Goal: Complete application form

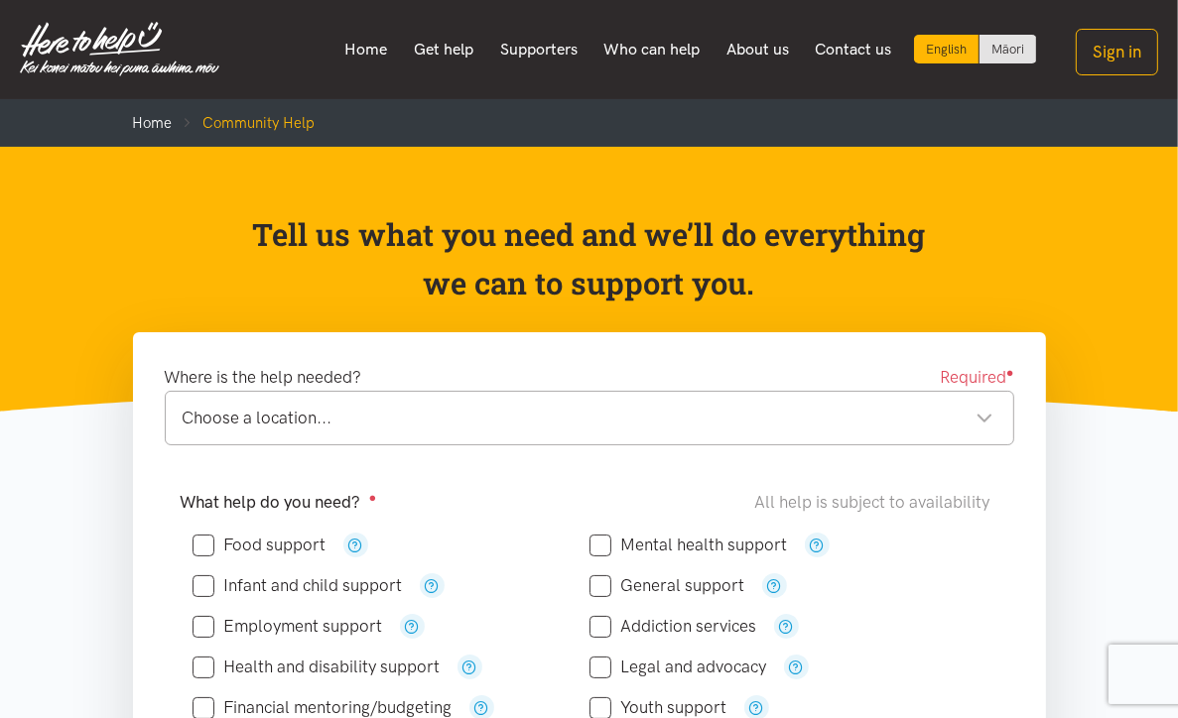
click at [206, 424] on div "Choose a location..." at bounding box center [588, 418] width 811 height 27
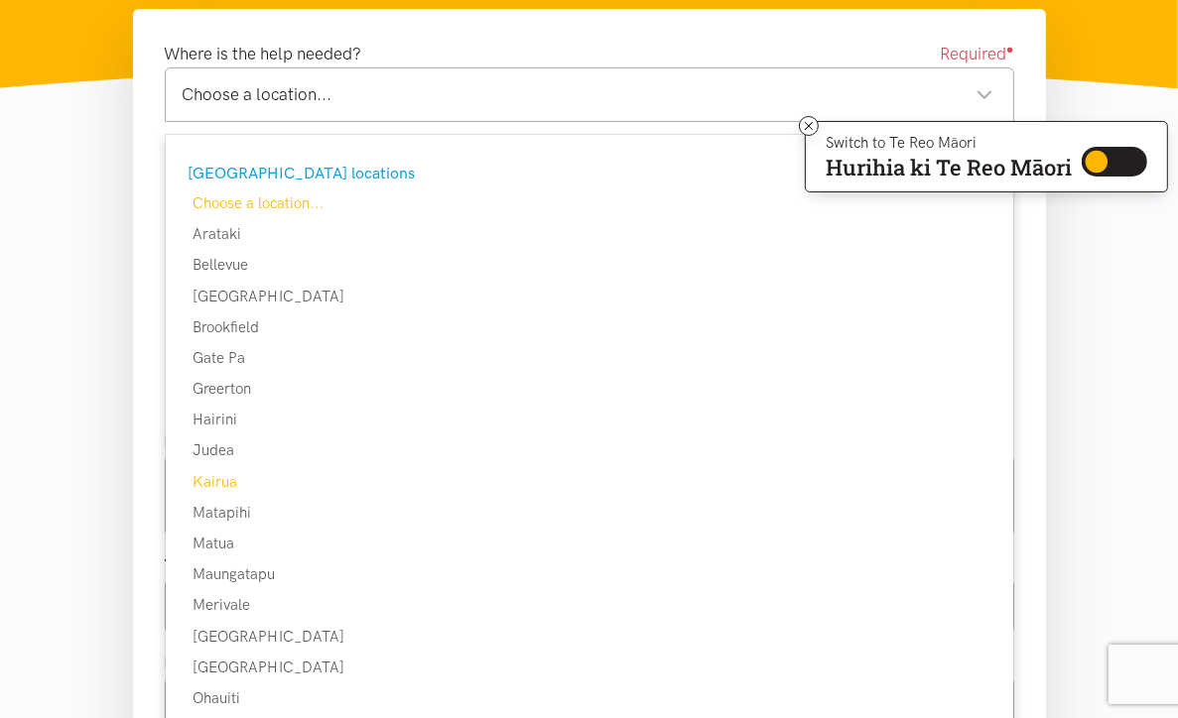
scroll to position [496, 0]
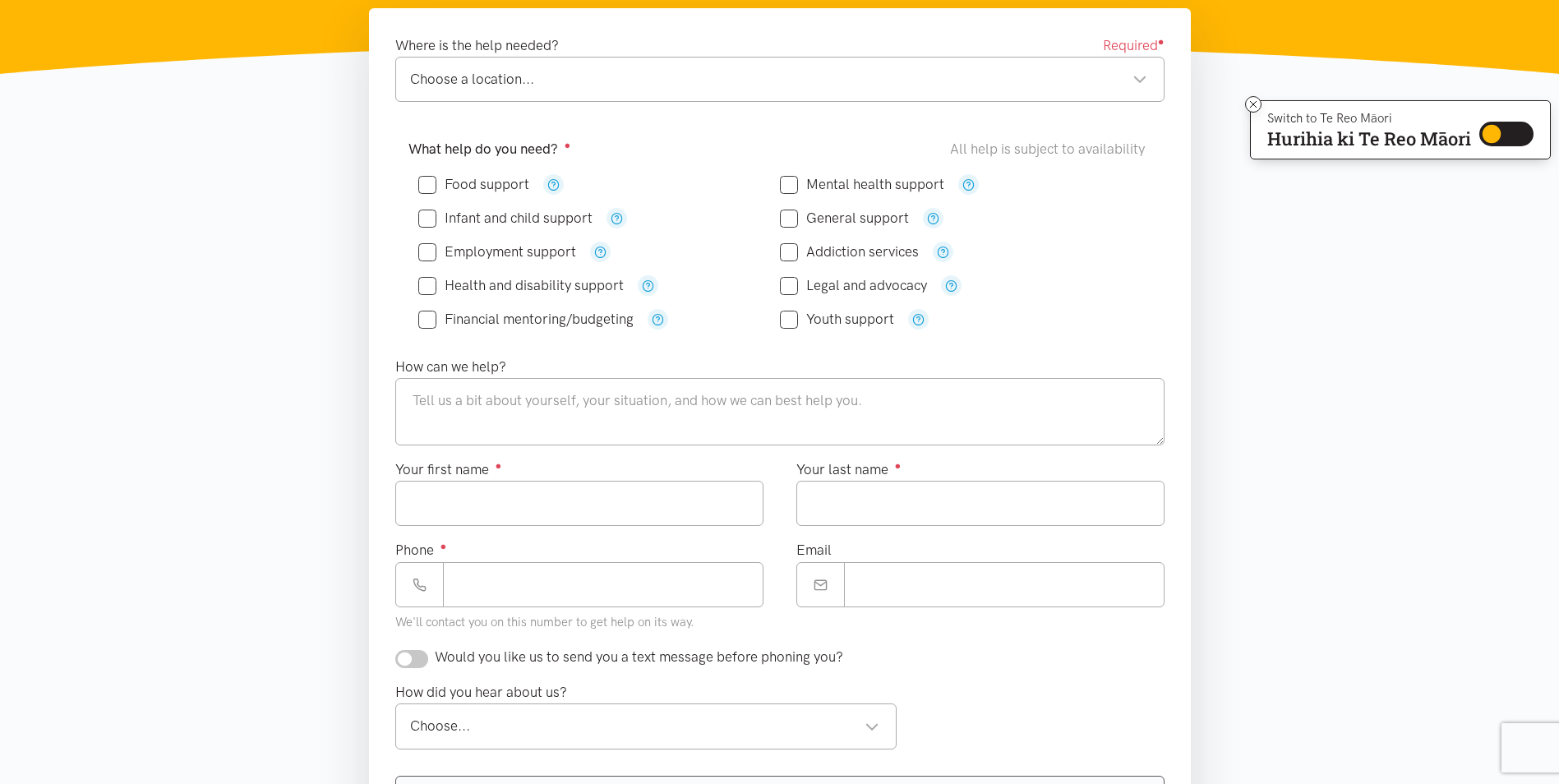
scroll to position [329, 0]
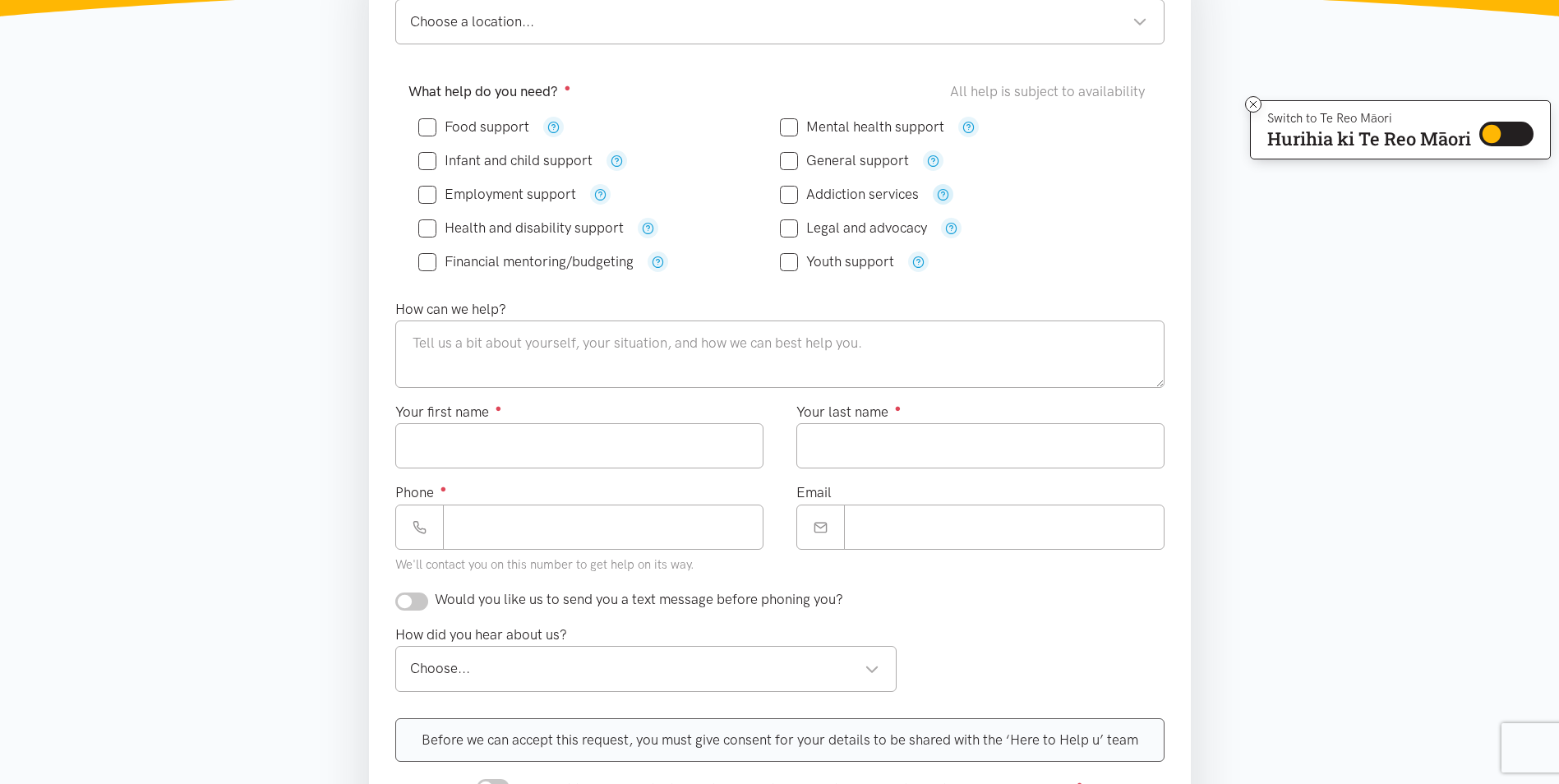
click at [944, 193] on icon "button" at bounding box center [943, 194] width 12 height 12
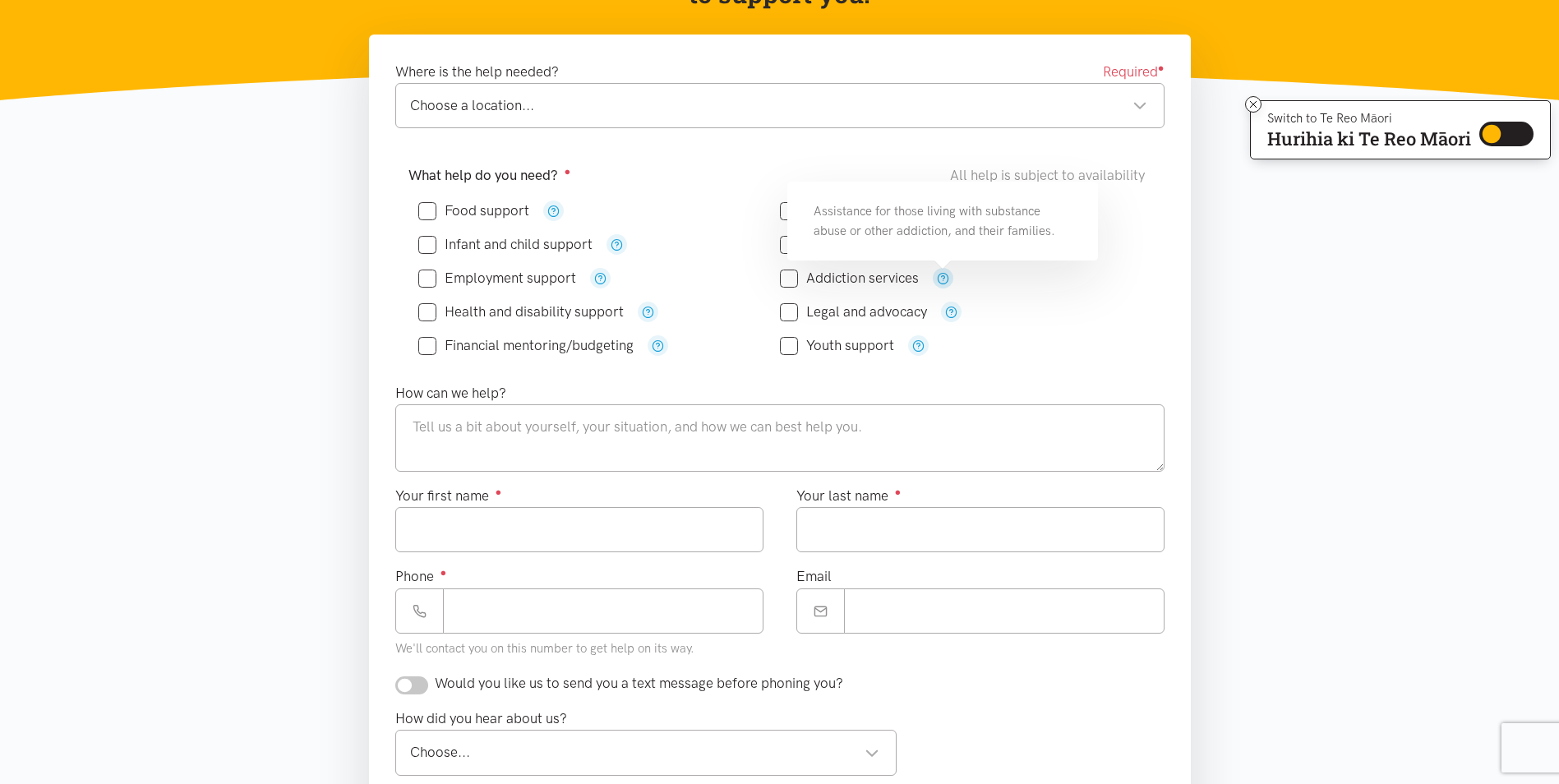
scroll to position [0, 0]
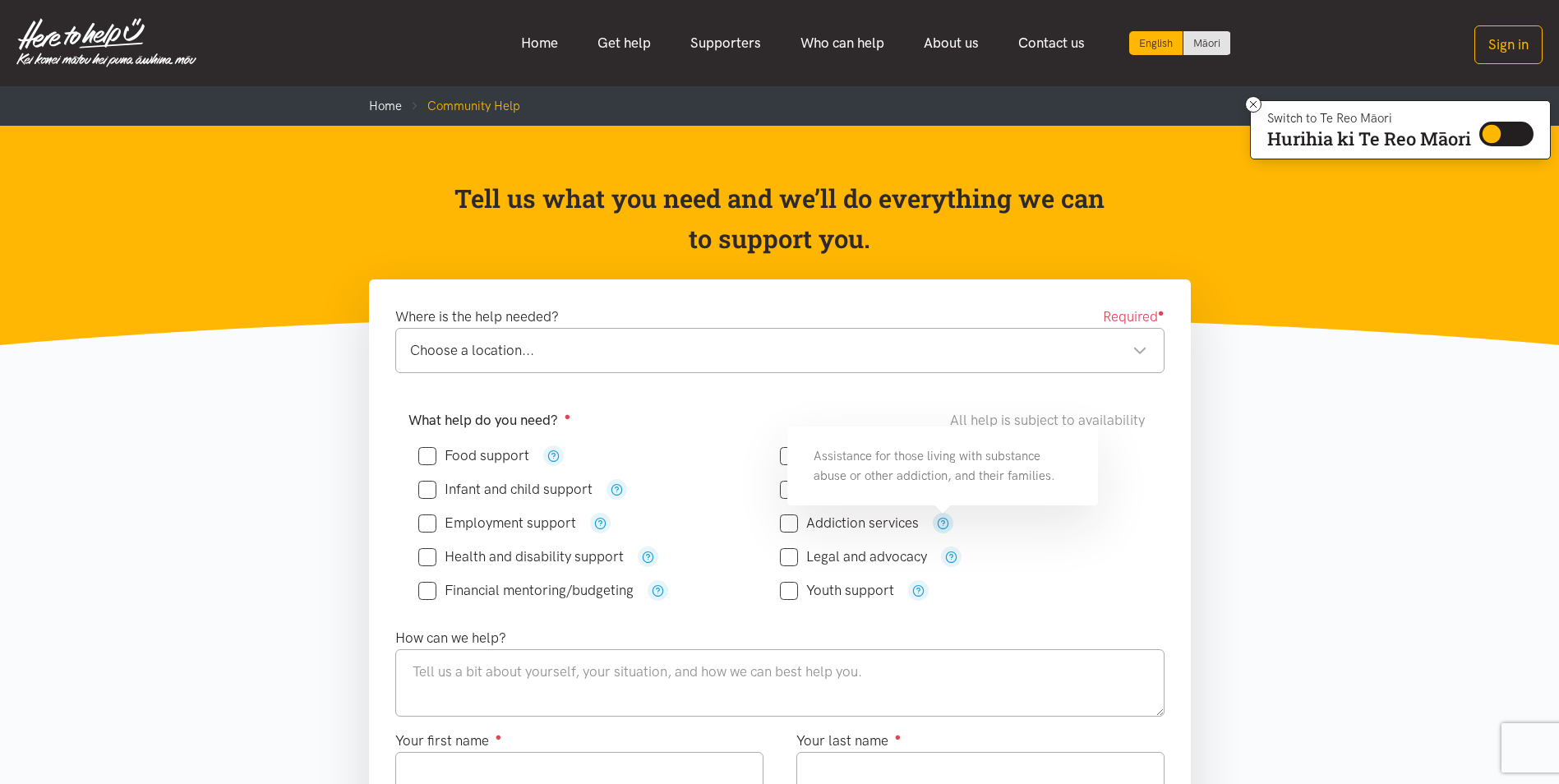
click at [536, 364] on div "Choose a location... Choose a location..." at bounding box center [780, 350] width 770 height 46
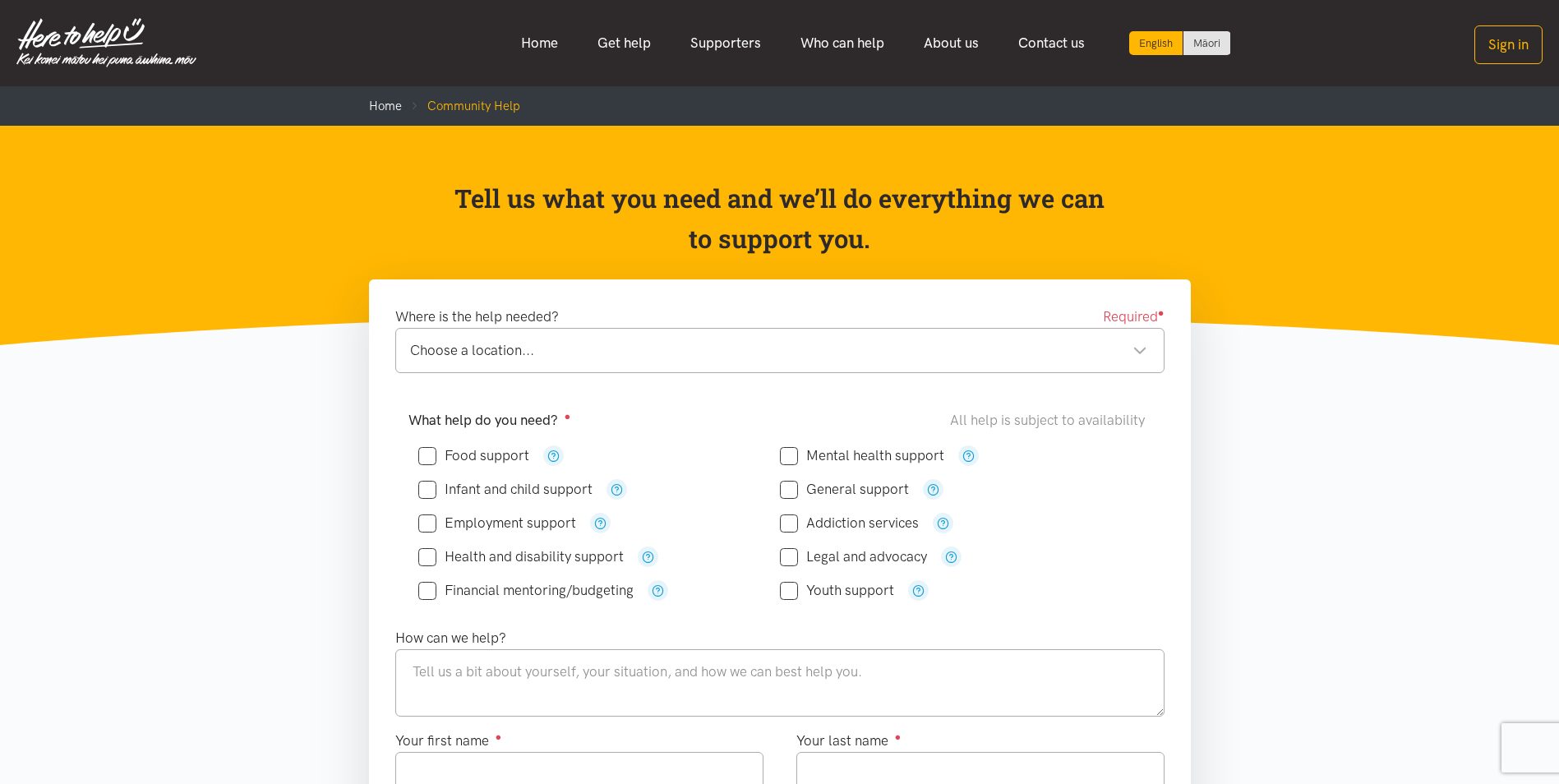
click at [547, 334] on div "Choose a location... Choose a location..." at bounding box center [780, 350] width 770 height 46
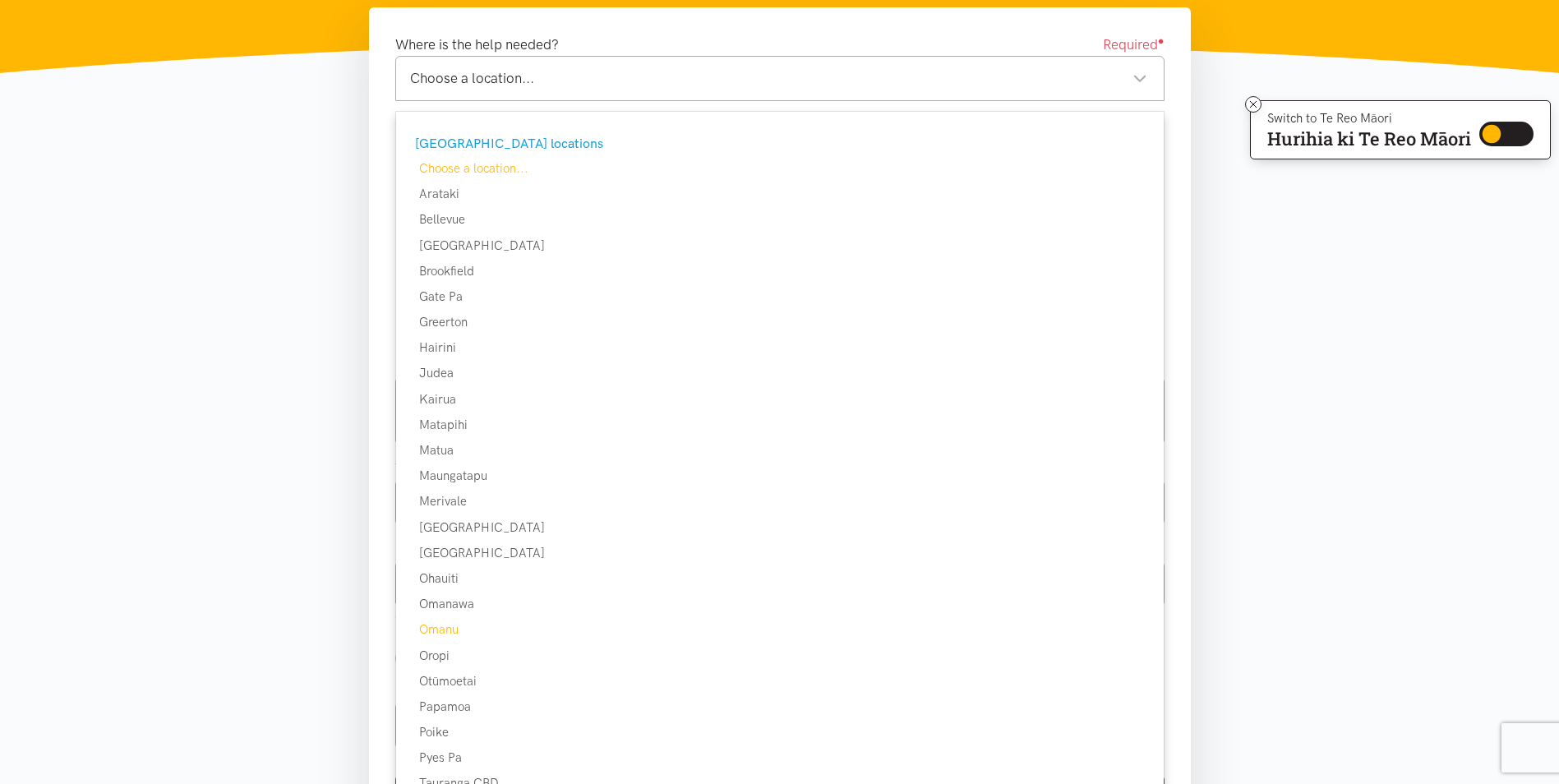
scroll to position [164, 0]
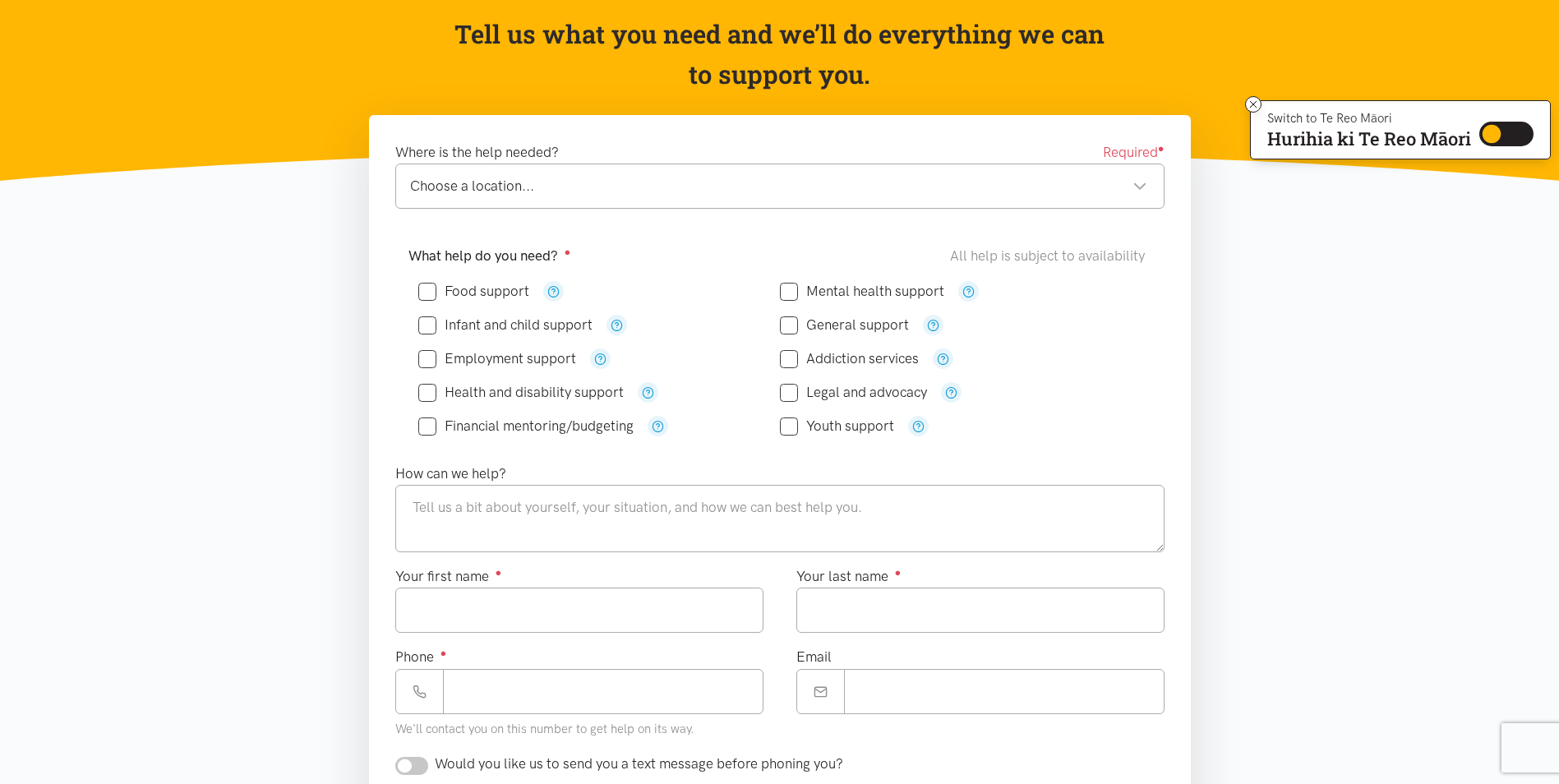
click at [1133, 190] on div "Choose a location..." at bounding box center [779, 185] width 737 height 22
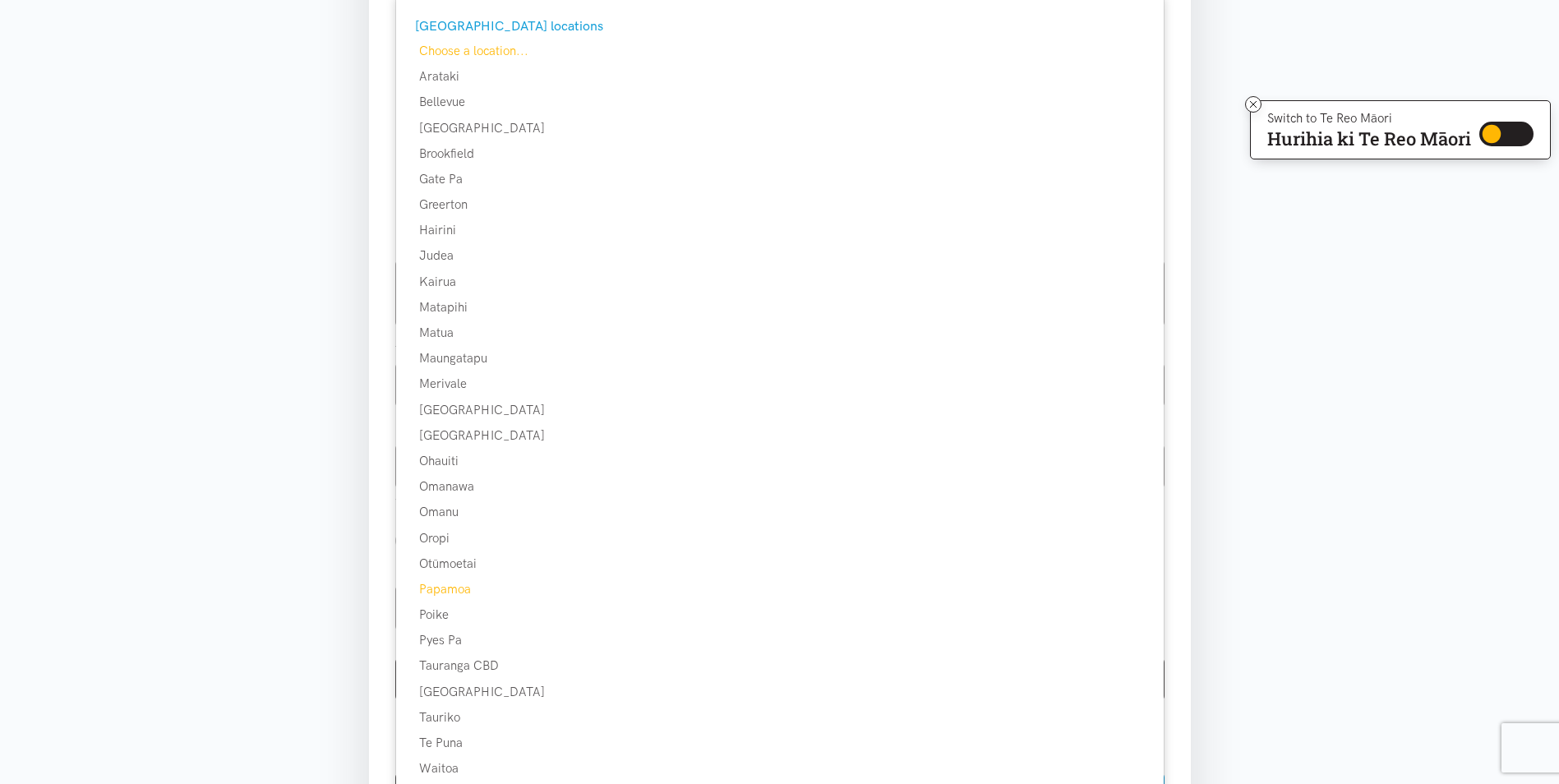
scroll to position [493, 0]
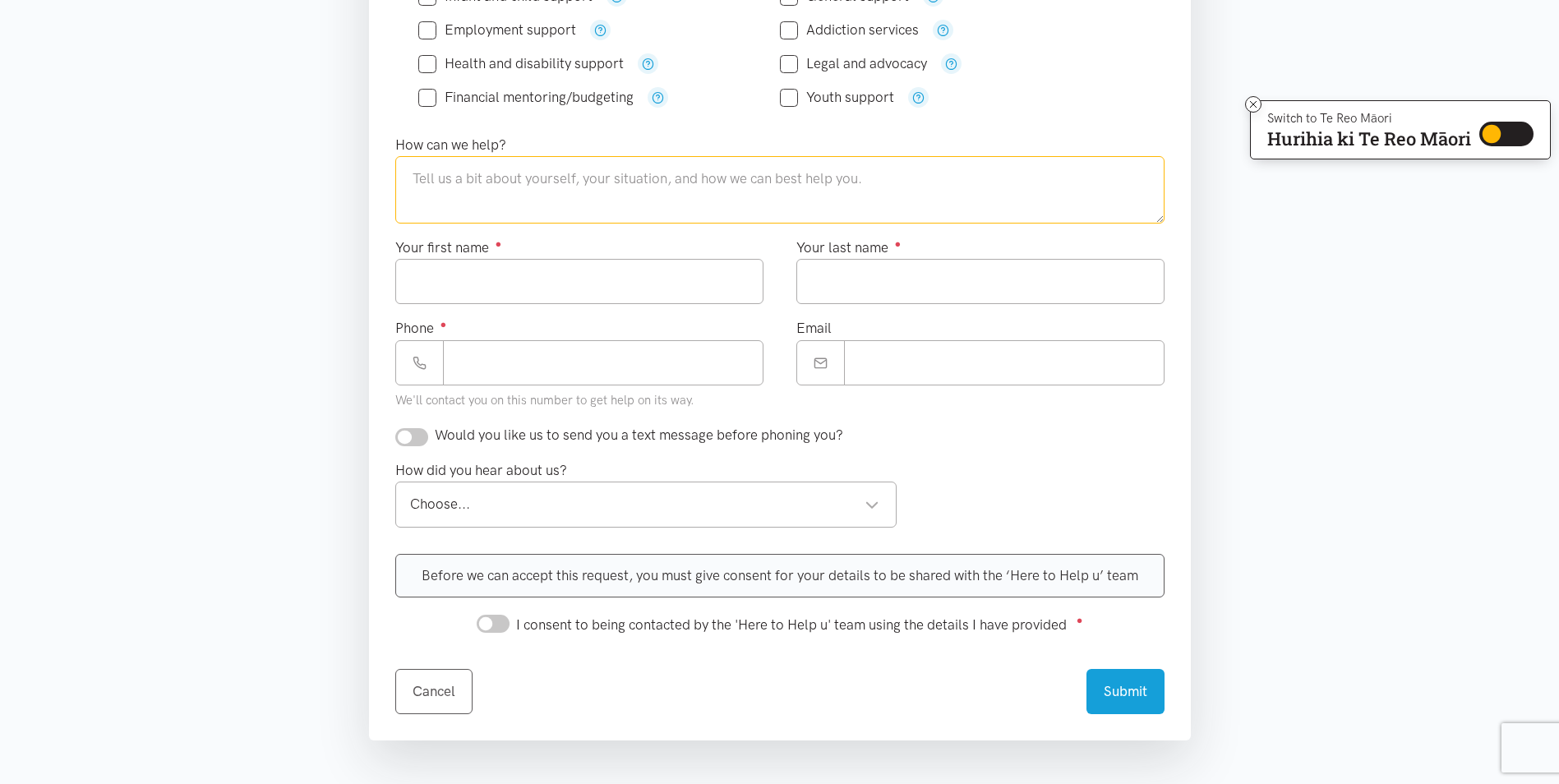
click at [508, 202] on textarea at bounding box center [780, 190] width 770 height 67
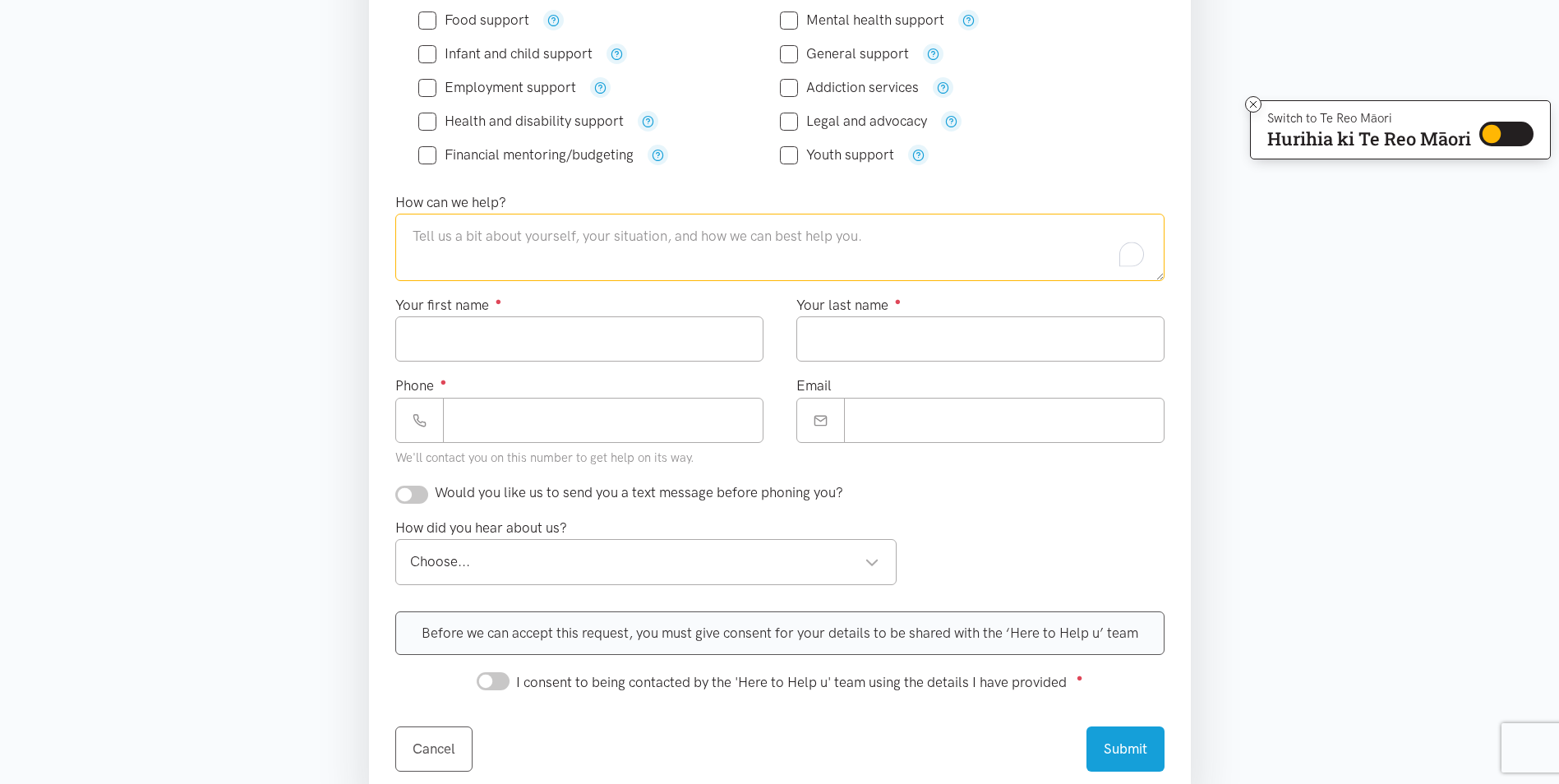
scroll to position [247, 0]
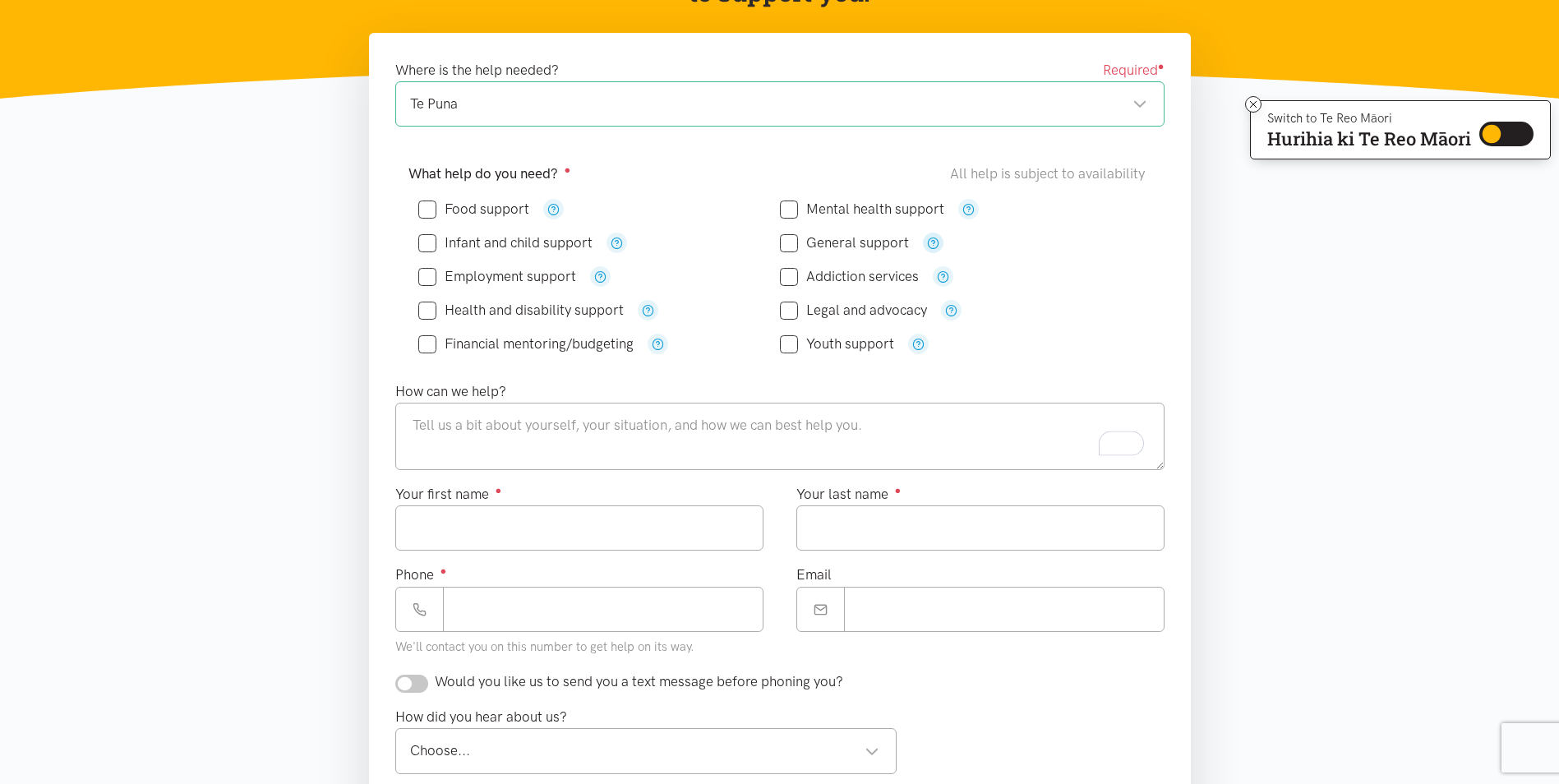
click at [931, 243] on icon "button" at bounding box center [933, 243] width 12 height 12
click at [917, 338] on icon "button" at bounding box center [918, 344] width 12 height 12
click at [984, 342] on div "Youth support" at bounding box center [961, 344] width 362 height 21
click at [809, 242] on input "General support" at bounding box center [845, 243] width 129 height 14
click at [789, 240] on input "General support" at bounding box center [845, 243] width 129 height 14
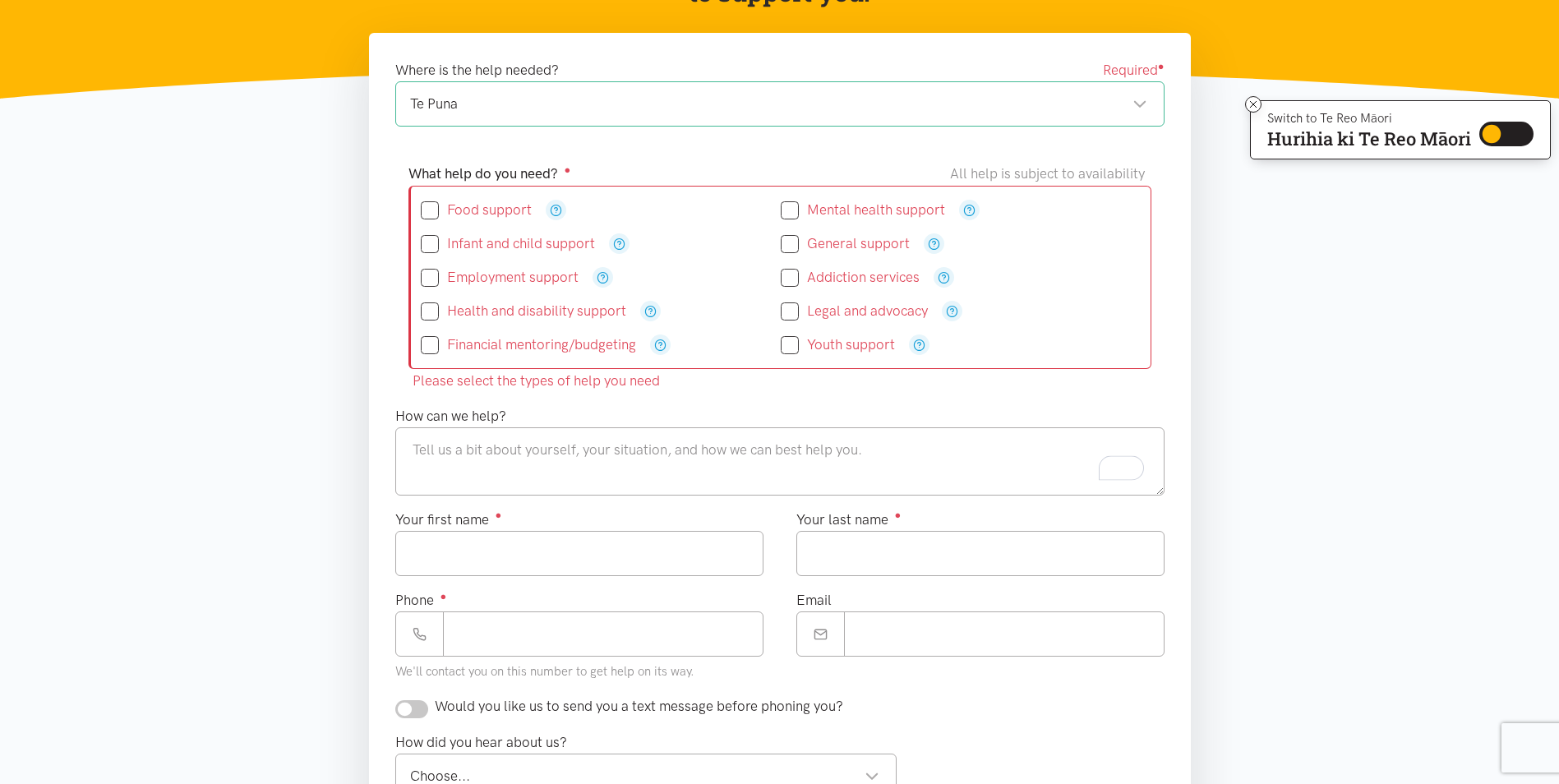
click at [789, 240] on input "General support" at bounding box center [846, 243] width 129 height 14
checkbox input "true"
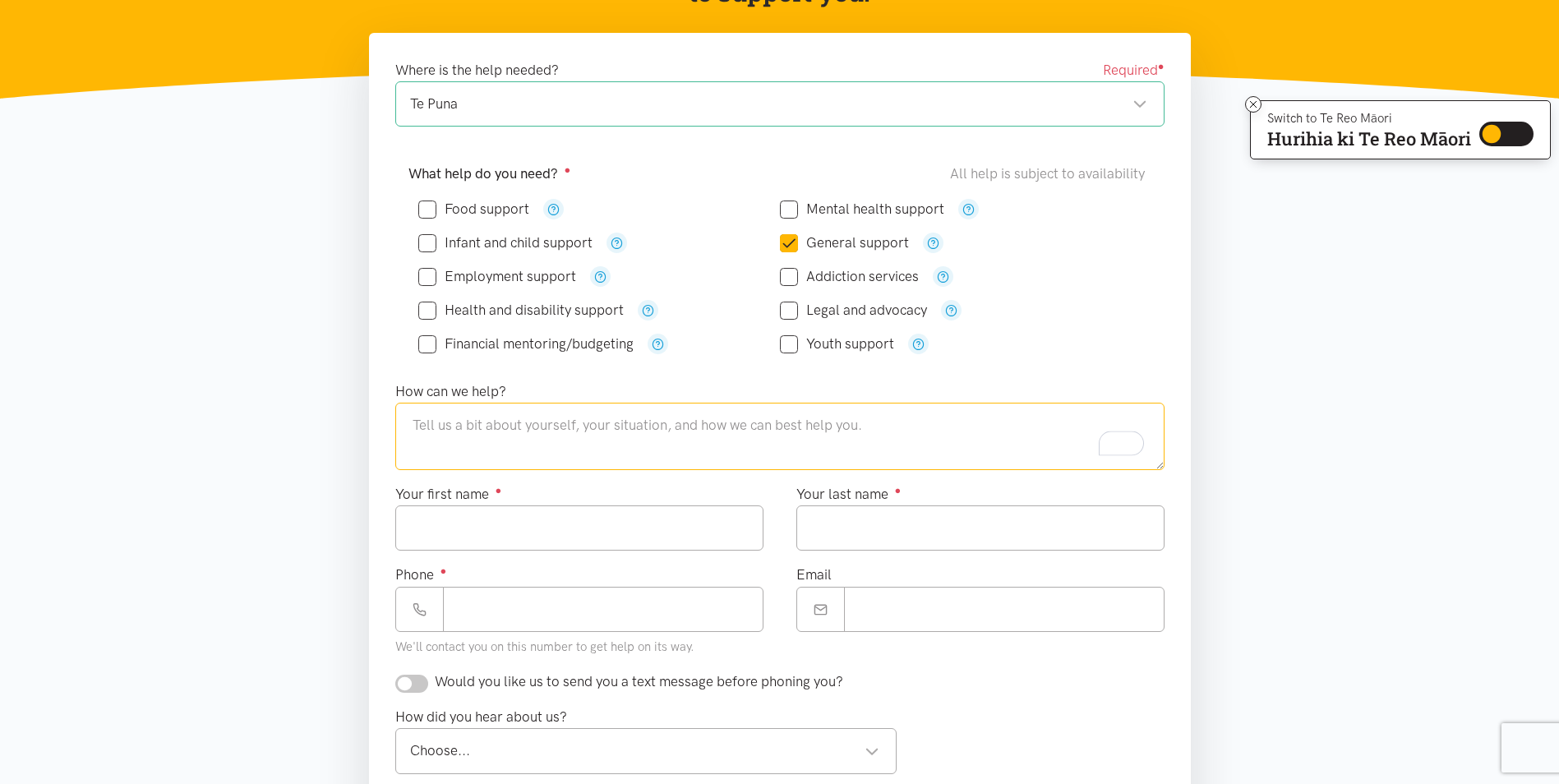
click at [593, 423] on textarea "To enrich screen reader interactions, please activate Accessibility in Grammarl…" at bounding box center [780, 435] width 770 height 67
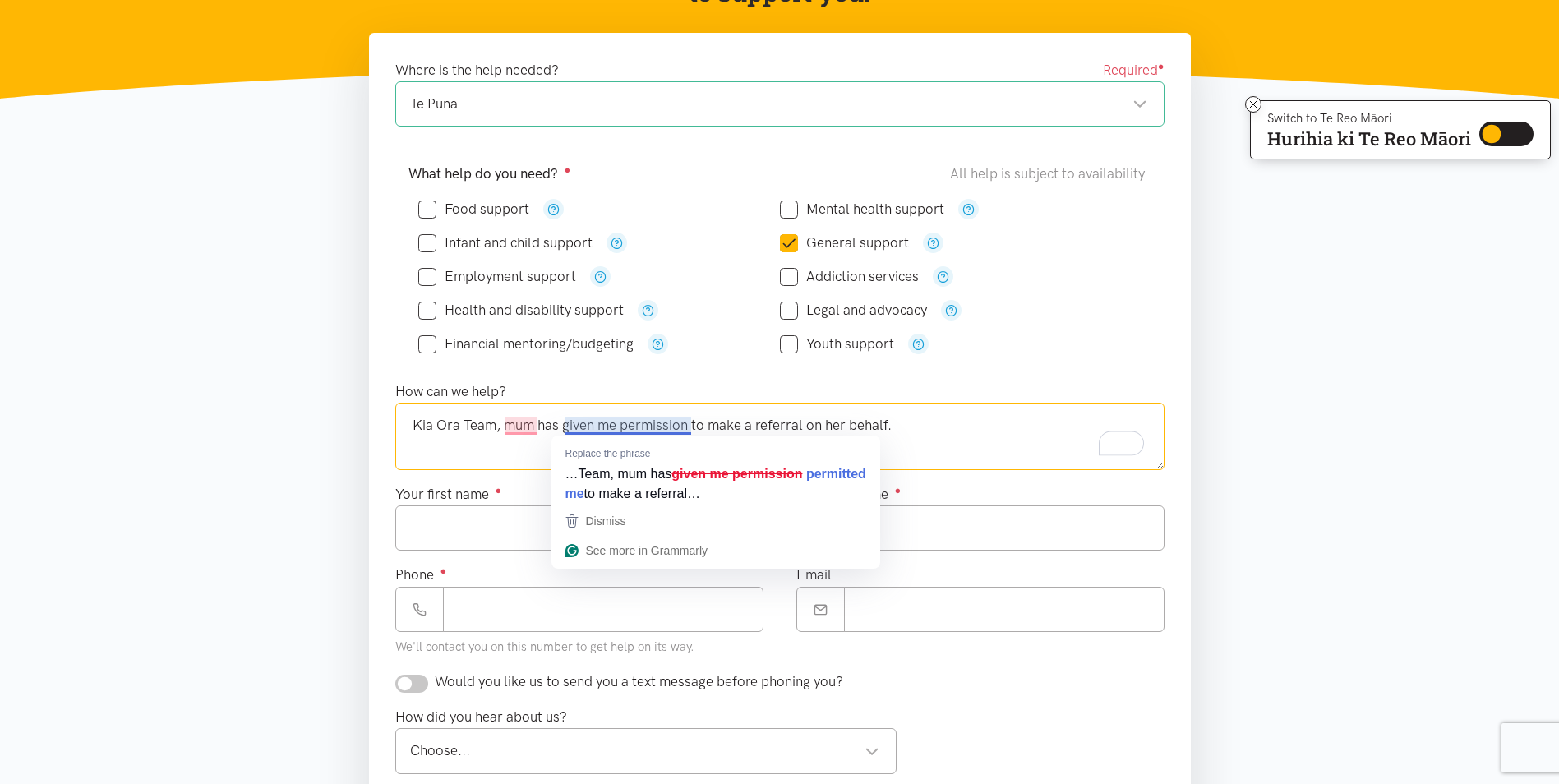
click at [591, 426] on textarea "Kia Ora Team, mum has given me permission to make a referral on her behalf." at bounding box center [780, 435] width 770 height 67
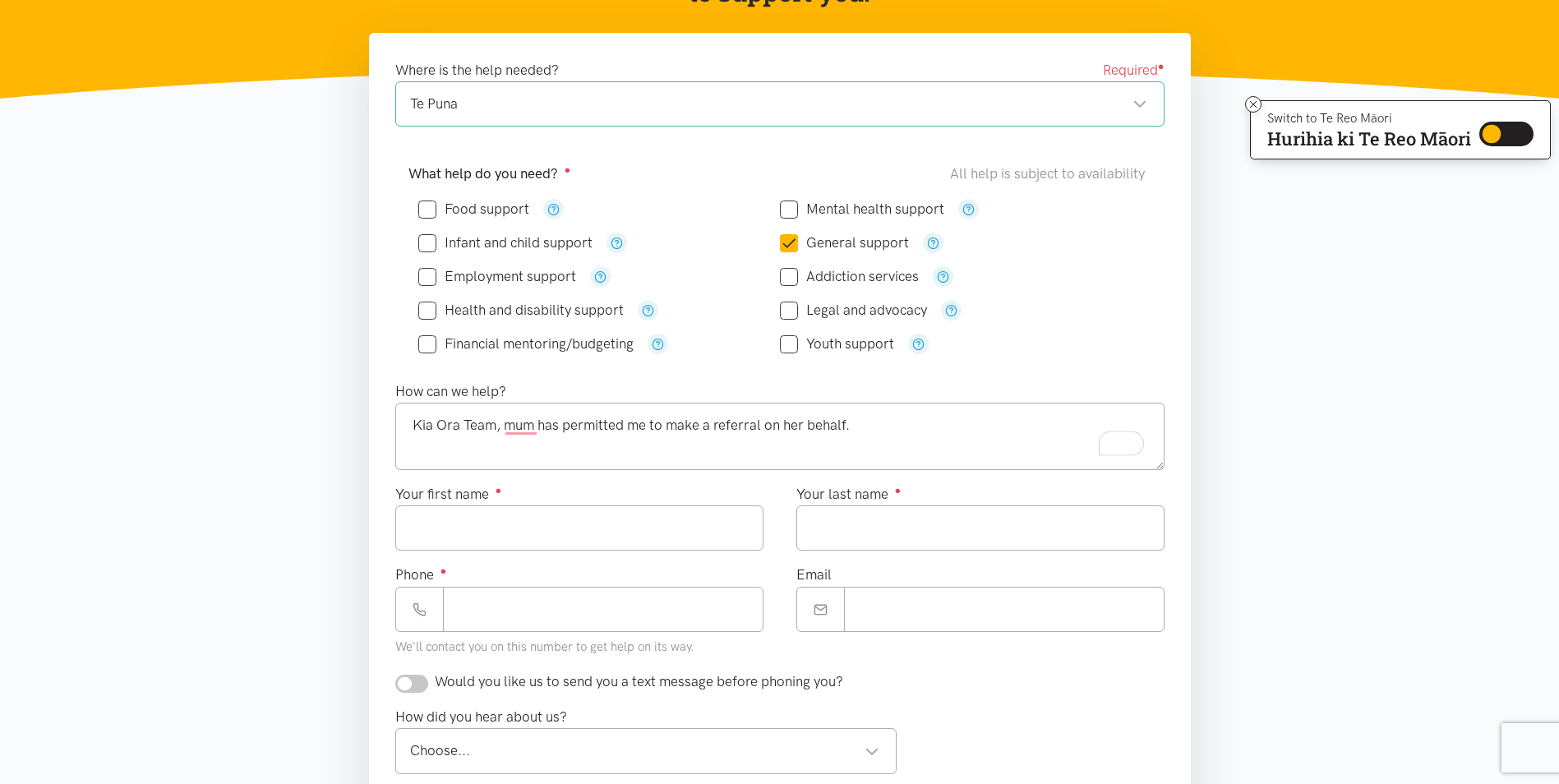
drag, startPoint x: 655, startPoint y: 476, endPoint x: 593, endPoint y: 447, distance: 68.4
click at [524, 424] on textarea "Kia Ora Team, mum has permitted me to make a referral on her behalf." at bounding box center [780, 435] width 770 height 67
drag, startPoint x: 532, startPoint y: 470, endPoint x: 732, endPoint y: 450, distance: 201.0
click at [906, 427] on textarea "Kia Ora Team, Mum has permitted me to make a referral on her behalf." at bounding box center [780, 435] width 770 height 67
paste textarea "We have a [DEMOGRAPHIC_DATA] [DEMOGRAPHIC_DATA] [DEMOGRAPHIC_DATA] who is facin…"
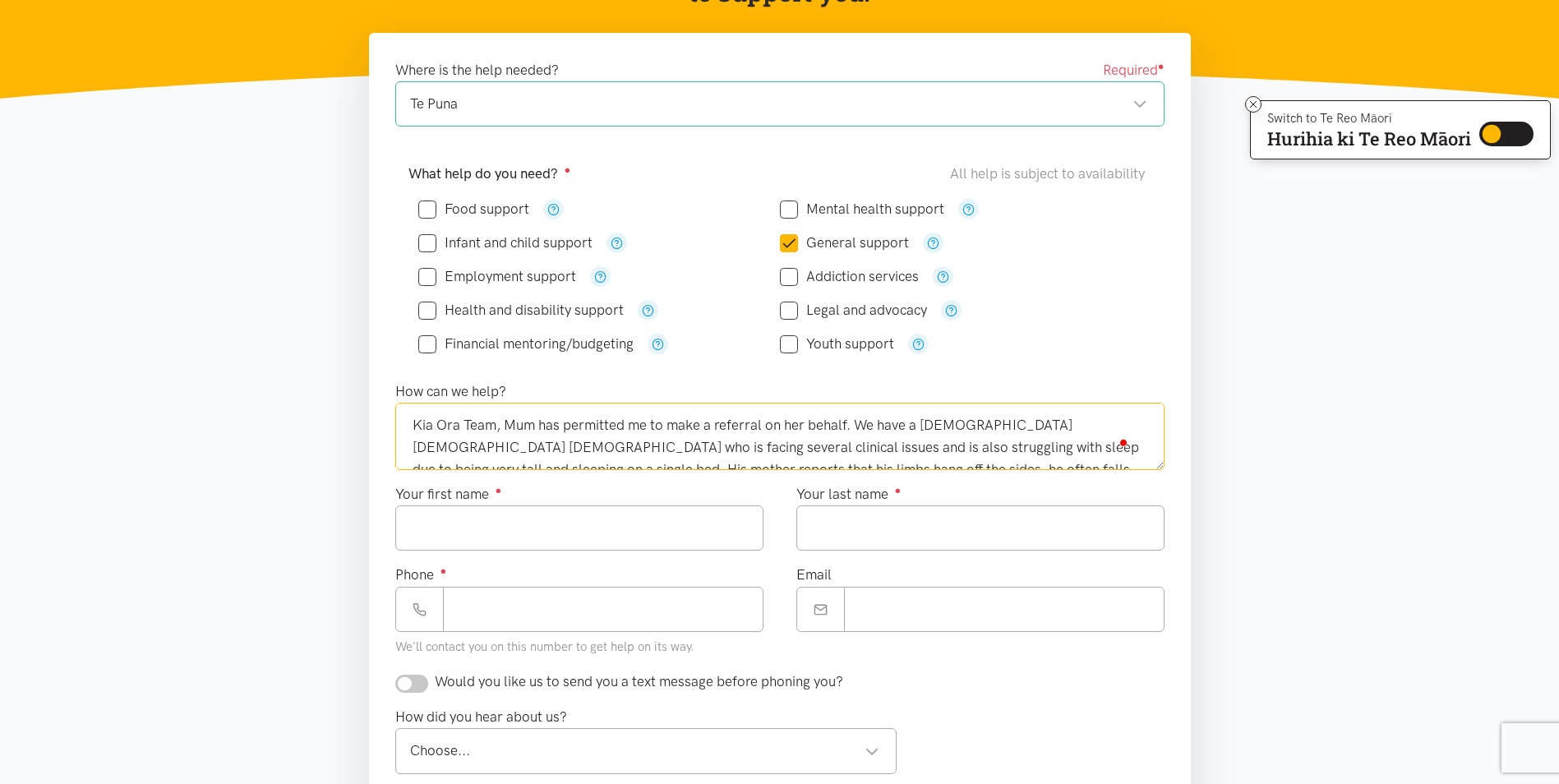
scroll to position [0, 0]
drag, startPoint x: 656, startPoint y: 434, endPoint x: 1075, endPoint y: 418, distance: 419.3
click at [1075, 418] on textarea "Kia Ora Team, Mum has permitted me to make a referral on her behalf. We have a …" at bounding box center [780, 435] width 770 height 67
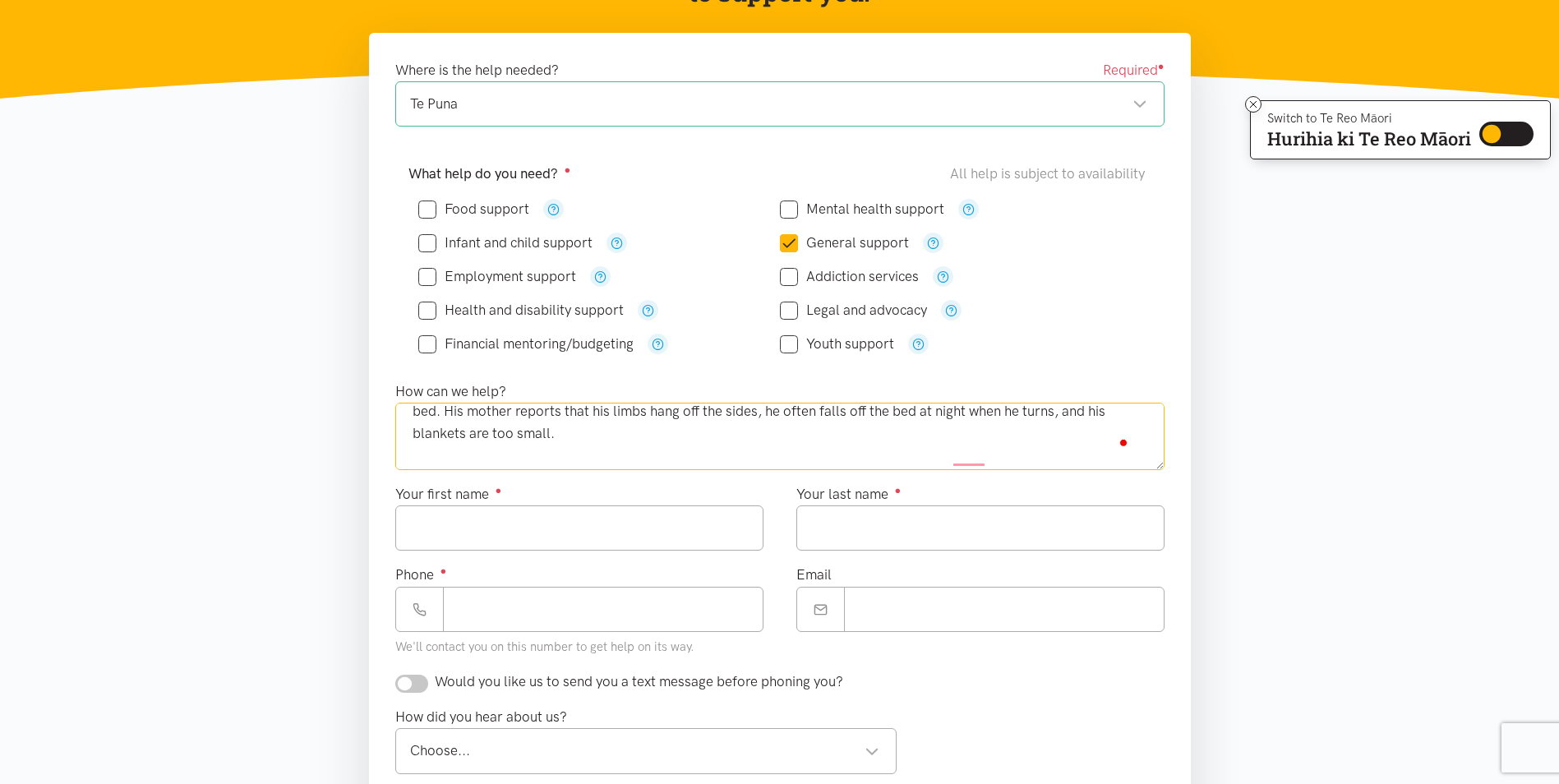
scroll to position [82, 0]
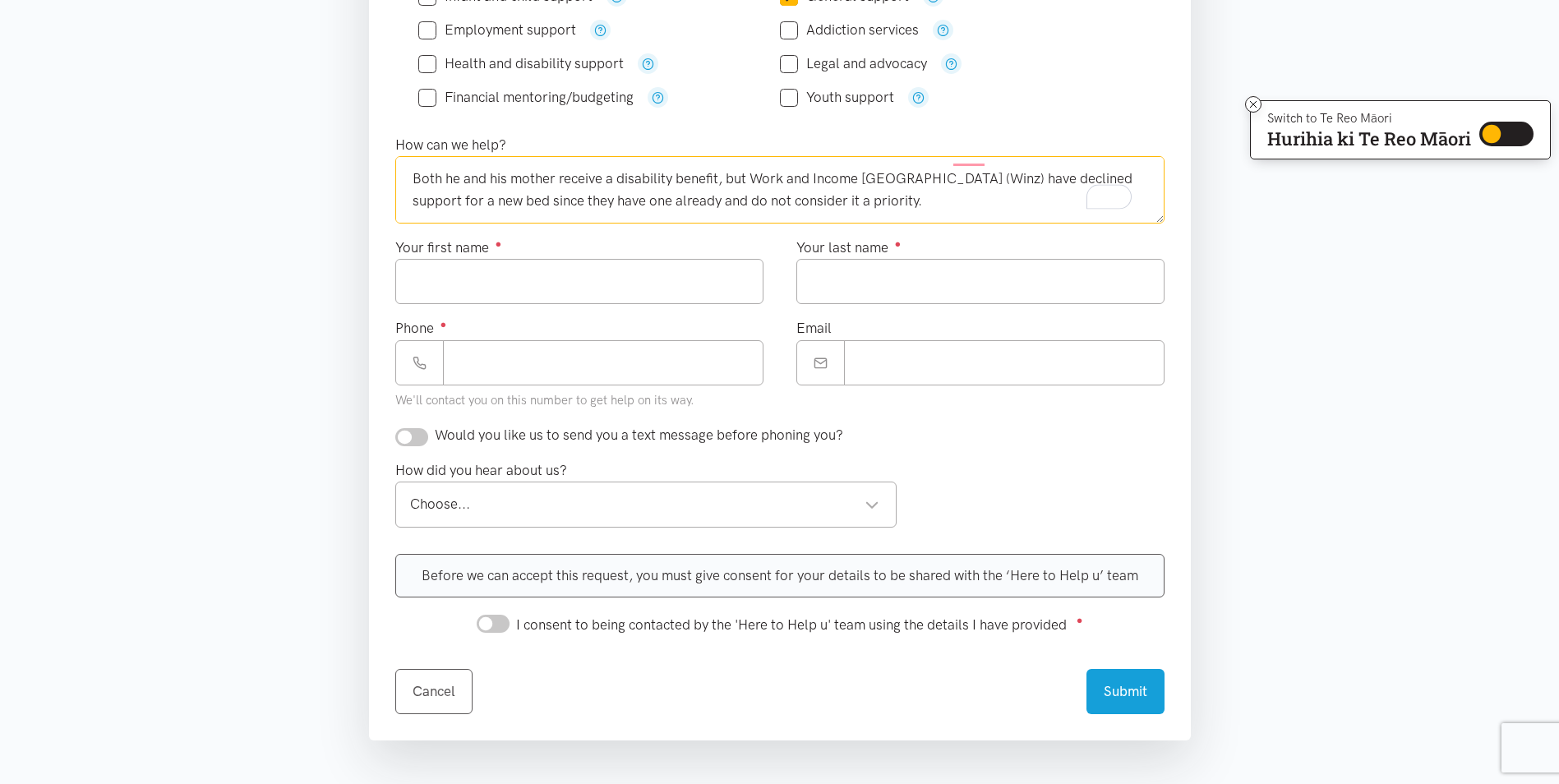
type textarea "Kia Ora Team, Mum has permitted me to make a referral on her behalf. We have a …"
drag, startPoint x: 527, startPoint y: 282, endPoint x: 535, endPoint y: 289, distance: 10.6
click at [527, 282] on input "Your first name ●" at bounding box center [579, 281] width 369 height 46
type input "******"
click at [897, 272] on input "Your last name ●" at bounding box center [980, 281] width 369 height 46
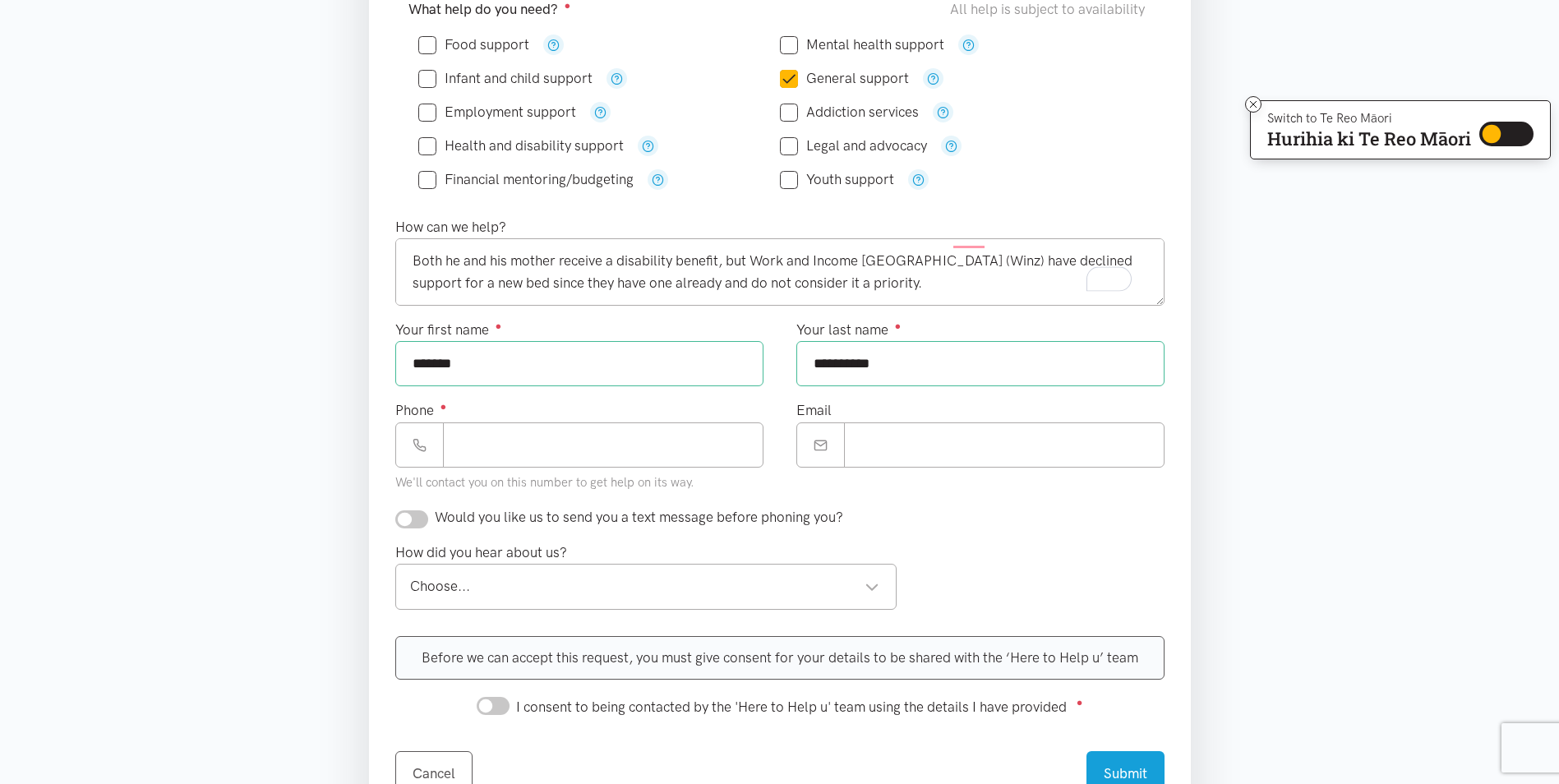
type input "*********"
click at [589, 448] on input "Phone ●" at bounding box center [603, 445] width 321 height 46
paste input "**********"
type input "**********"
click at [920, 454] on input "Email" at bounding box center [1004, 445] width 321 height 46
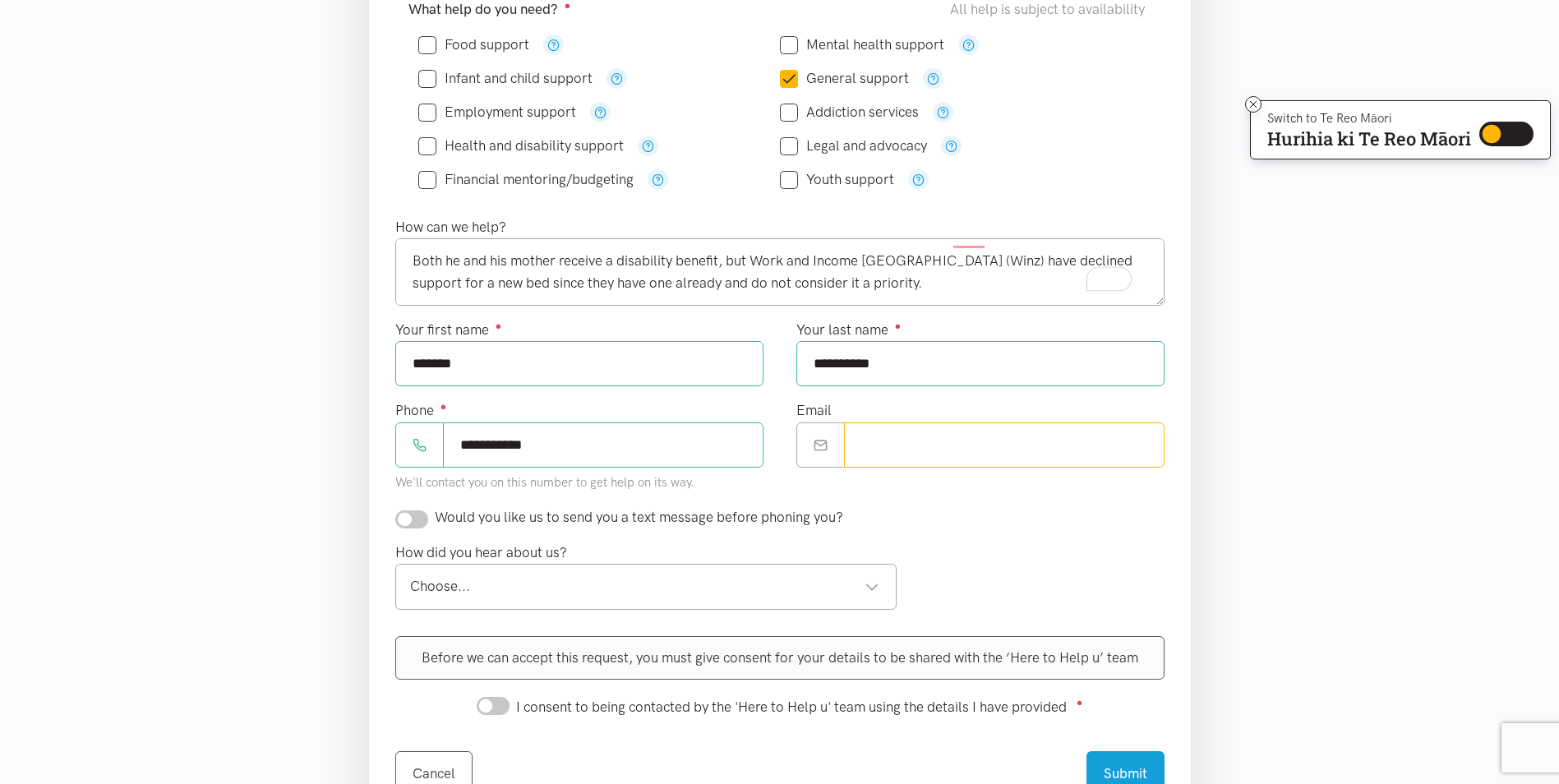
paste input "**********"
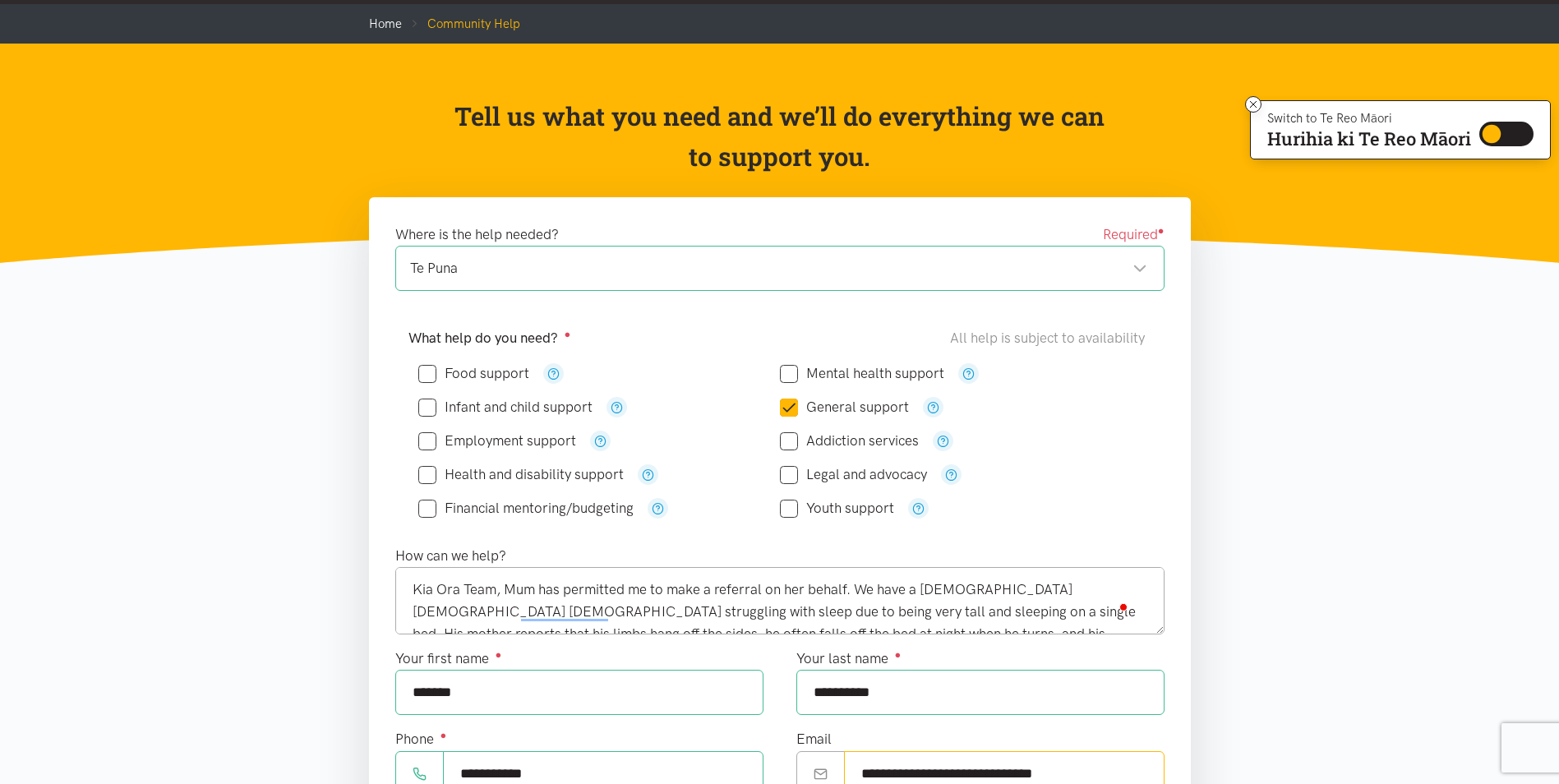
type input "**********"
click at [428, 376] on input "Food support" at bounding box center [474, 373] width 111 height 14
checkbox input "true"
click at [648, 469] on icon "button" at bounding box center [648, 474] width 12 height 12
click at [717, 470] on div "Health and disability support" at bounding box center [599, 474] width 362 height 21
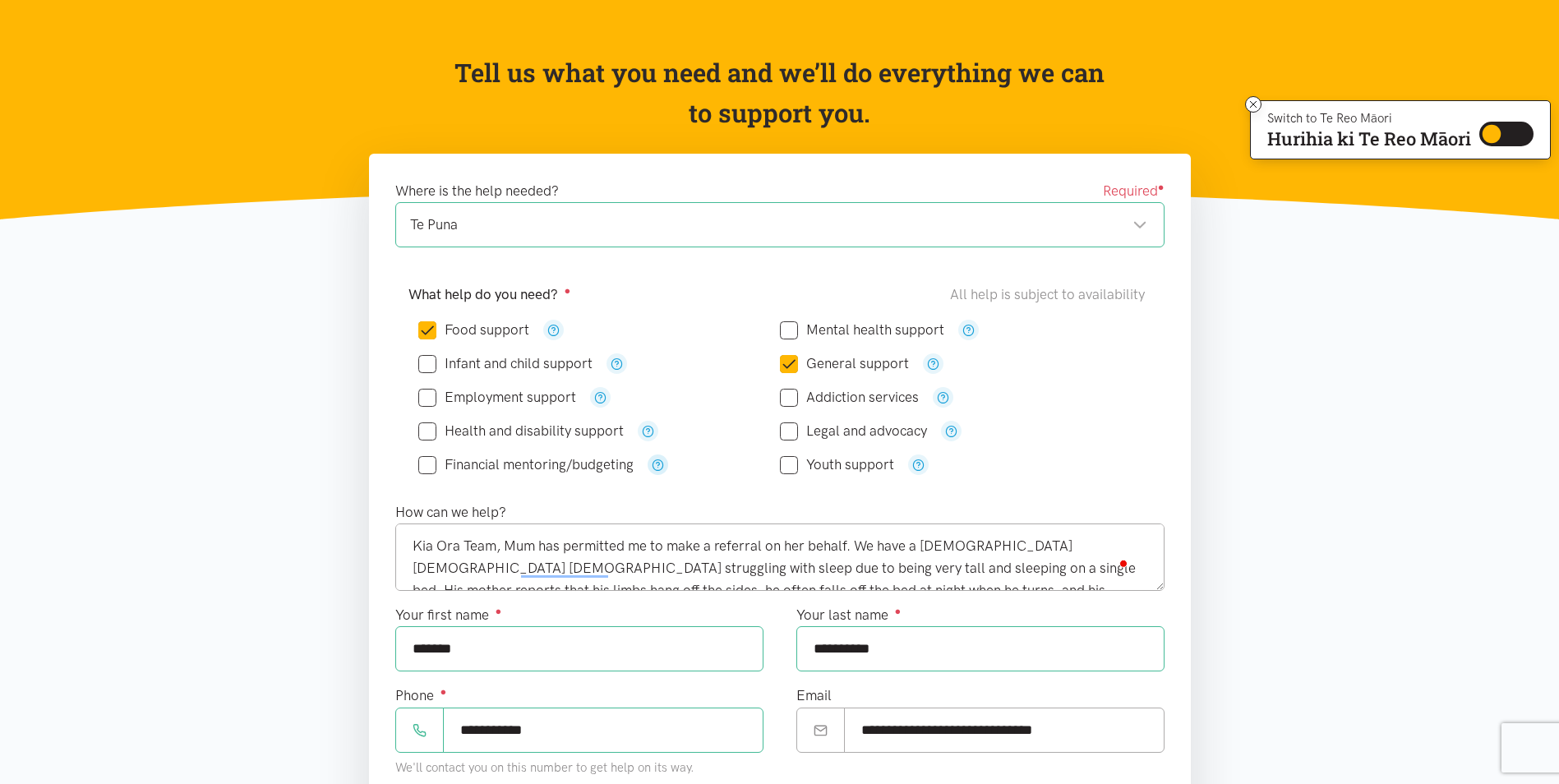
scroll to position [164, 0]
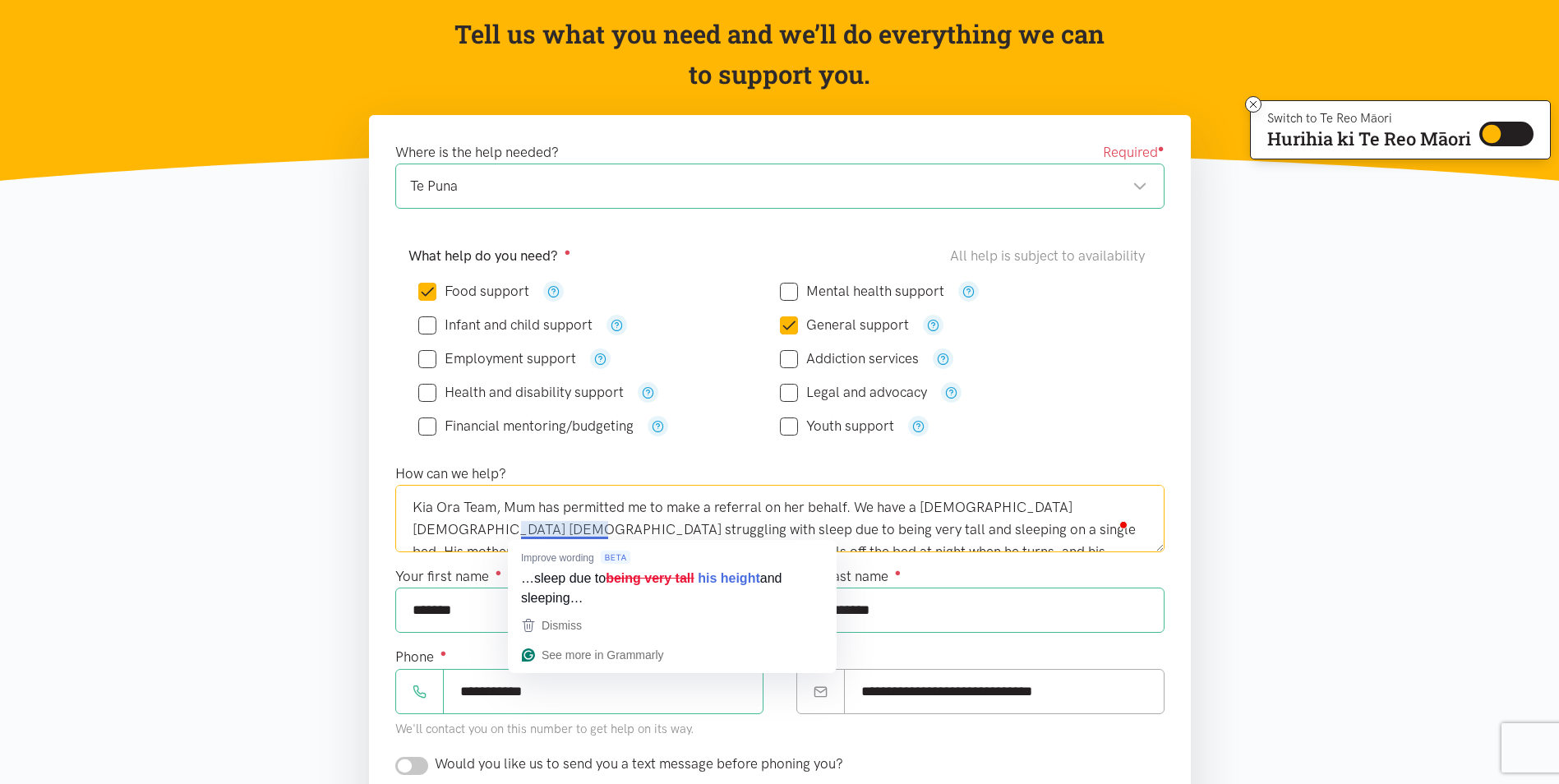
click at [578, 534] on textarea "Kia Ora Team, Mum has permitted me to make a referral on her behalf. We have a …" at bounding box center [780, 517] width 770 height 67
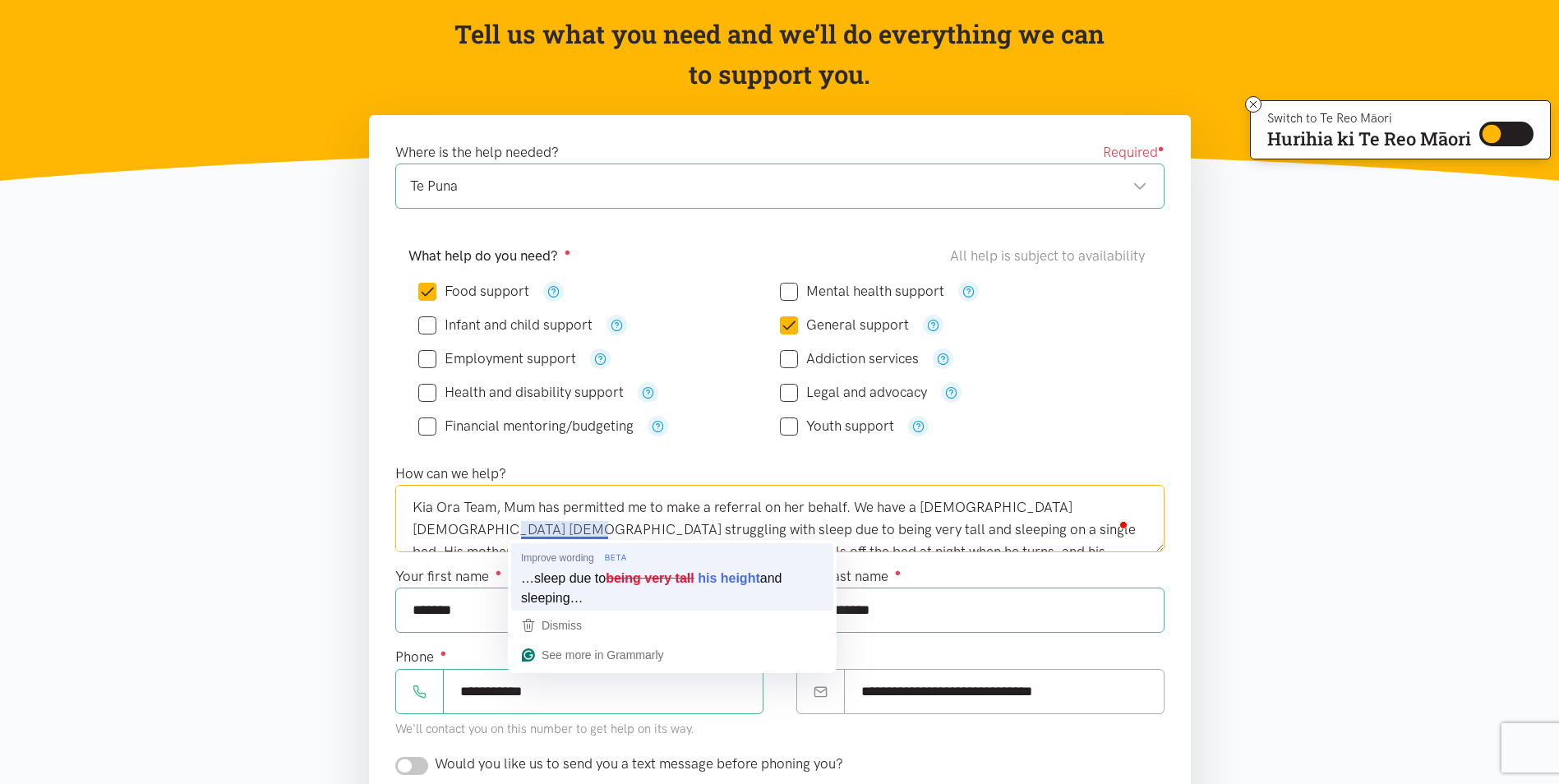
type textarea "Kia Ora Team, Mum has permitted me to make a referral on her behalf. We have a …"
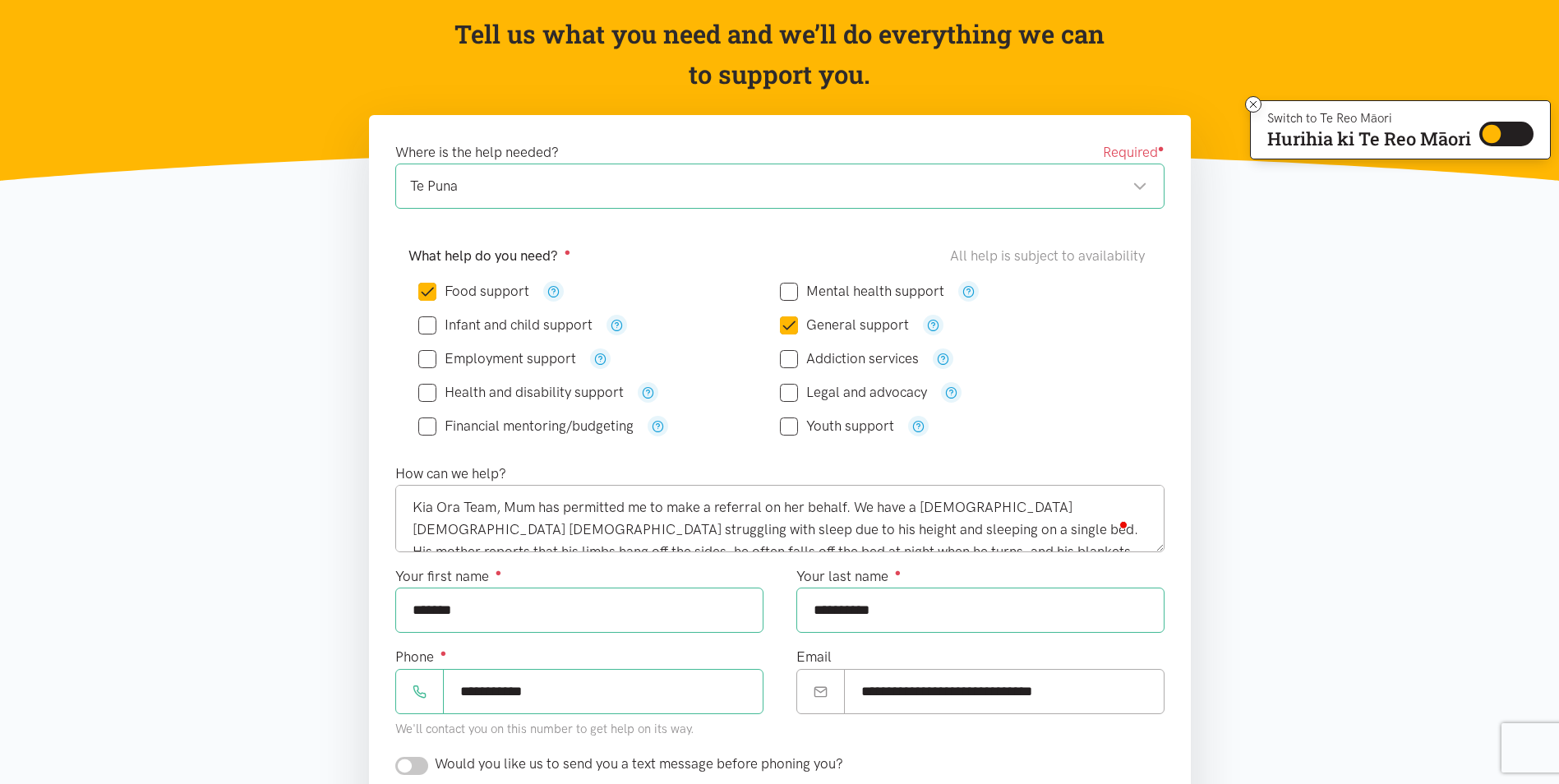
click at [437, 397] on input "Health and disability support" at bounding box center [521, 392] width 205 height 14
checkbox input "true"
click at [920, 430] on icon "button" at bounding box center [918, 426] width 12 height 12
click at [995, 440] on div "Youth support" at bounding box center [961, 426] width 362 height 34
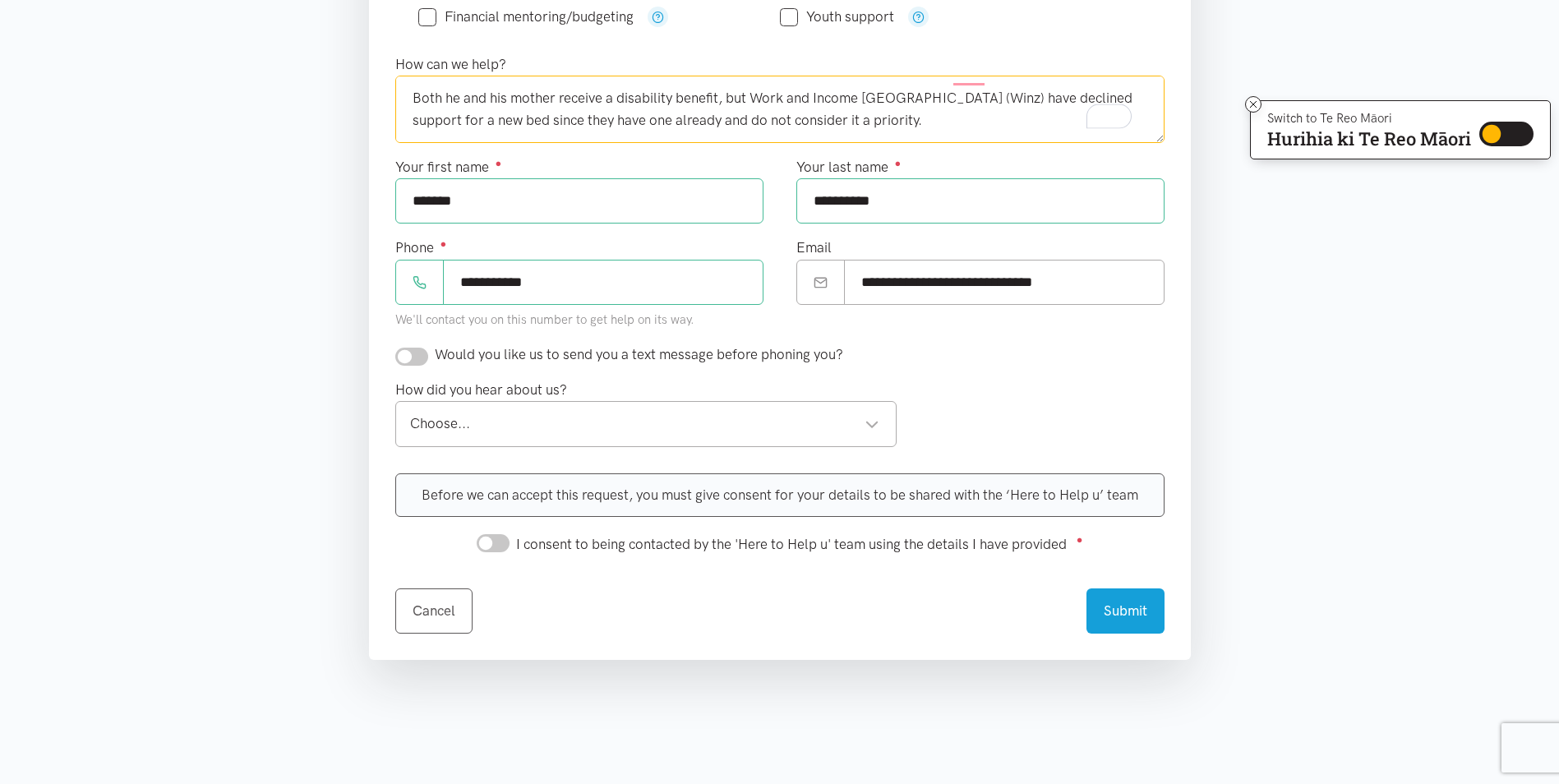
scroll to position [575, 0]
click at [487, 549] on input "I consent to being contacted by the 'Here to Help u' team using the details I h…" at bounding box center [493, 541] width 33 height 18
checkbox input "true"
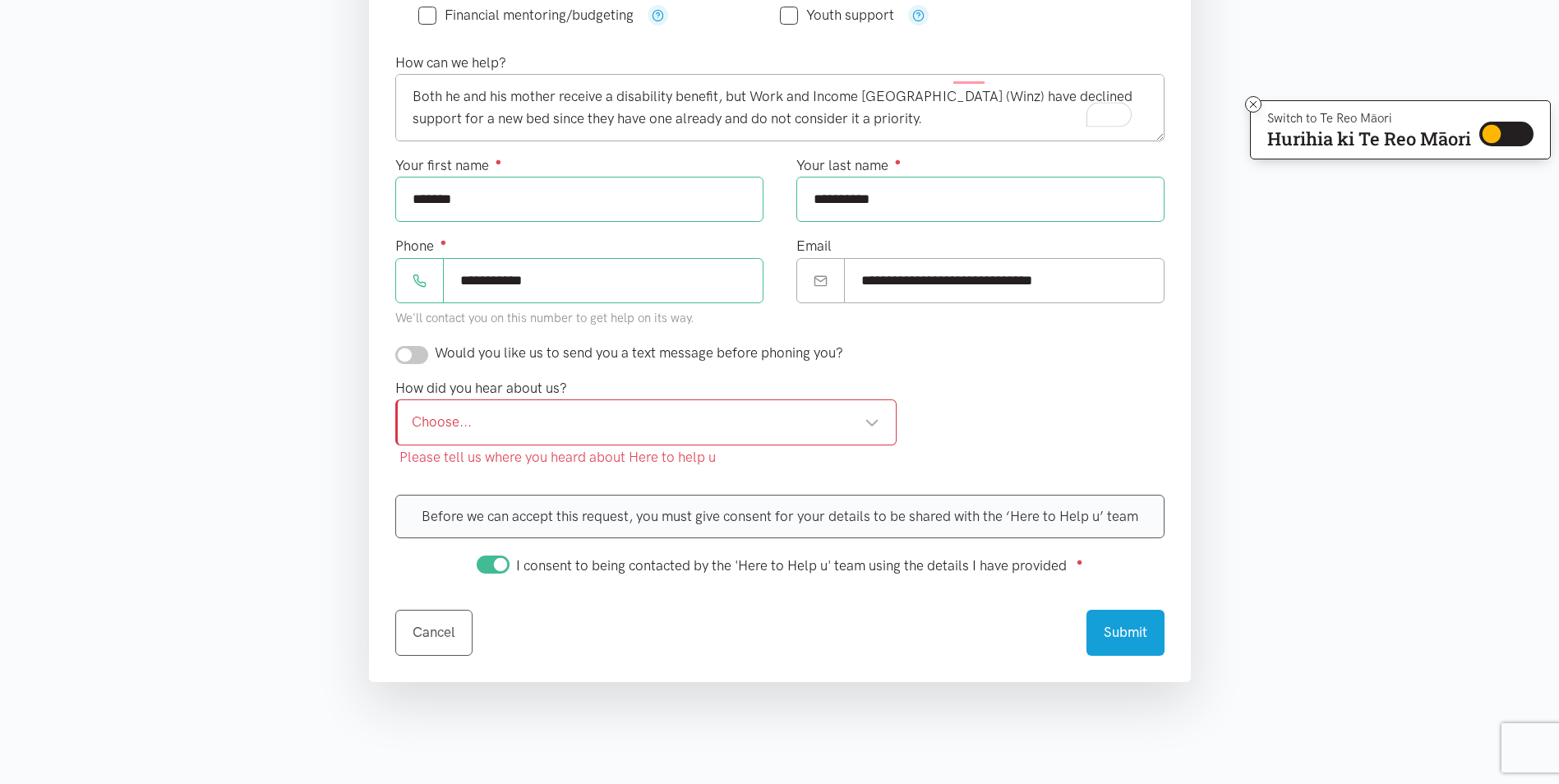
click at [573, 416] on div "Choose..." at bounding box center [646, 421] width 469 height 22
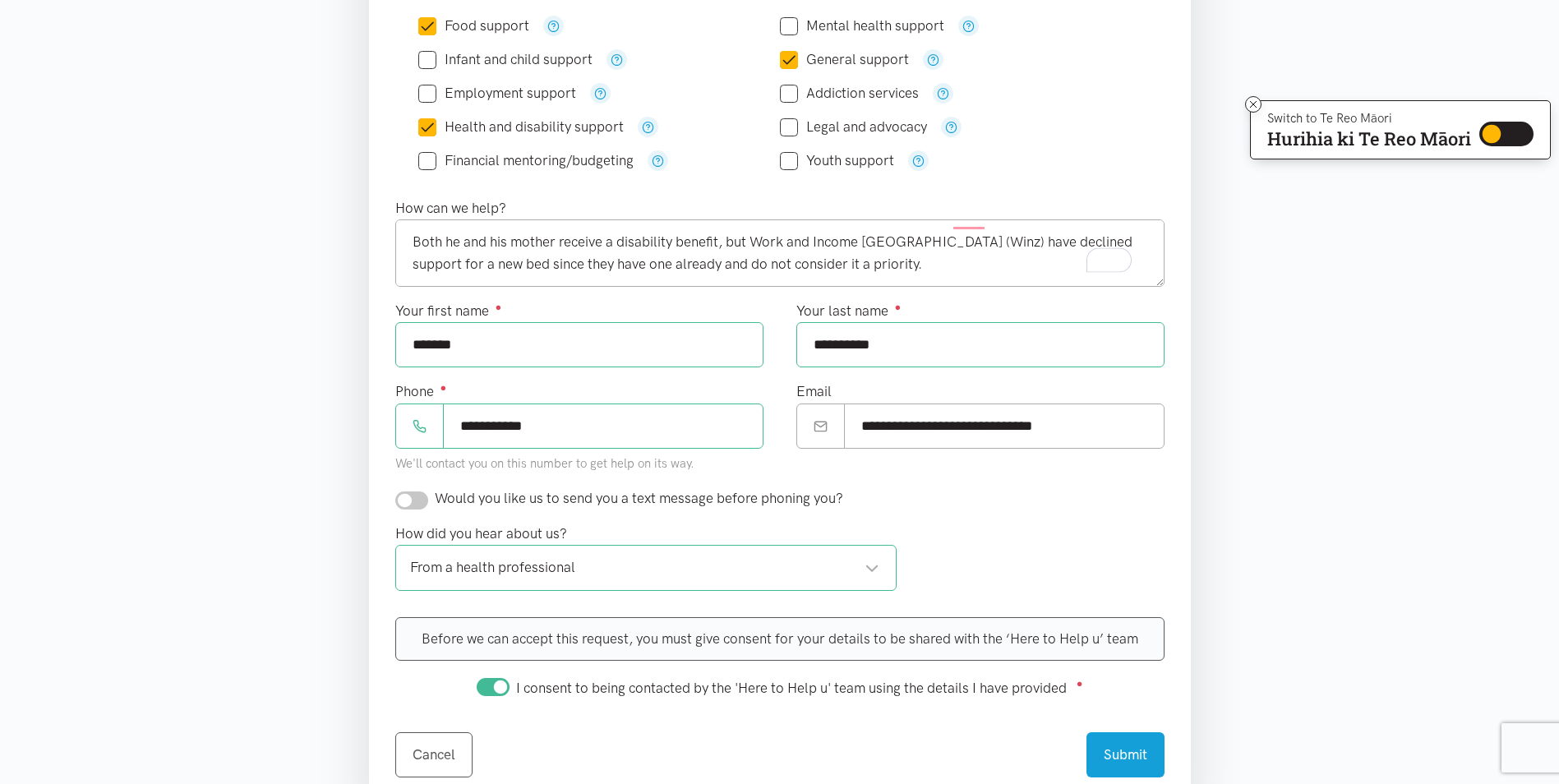
scroll to position [411, 0]
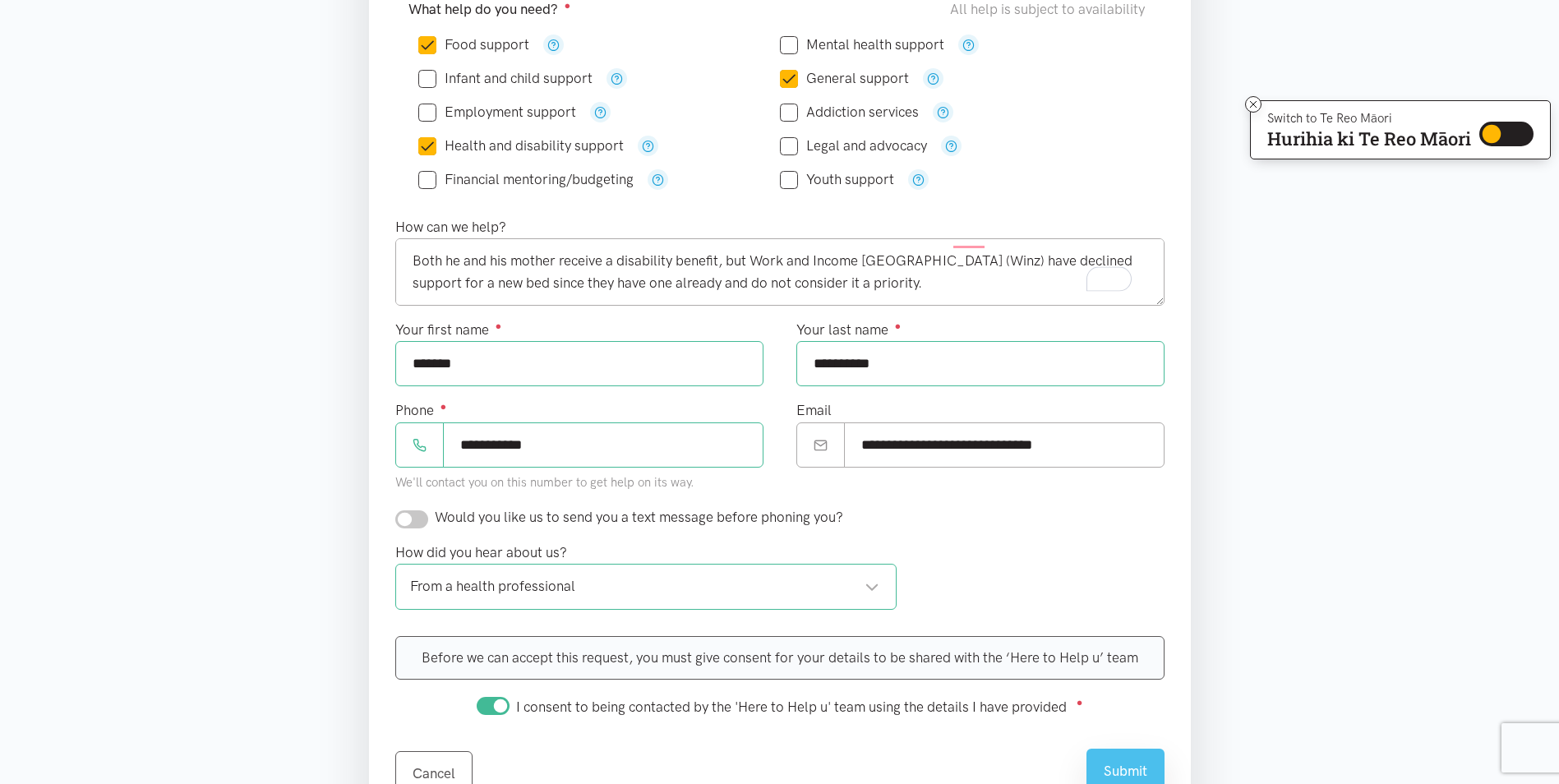
click at [1127, 772] on button "Submit" at bounding box center [1126, 771] width 78 height 46
